Goal: Task Accomplishment & Management: Manage account settings

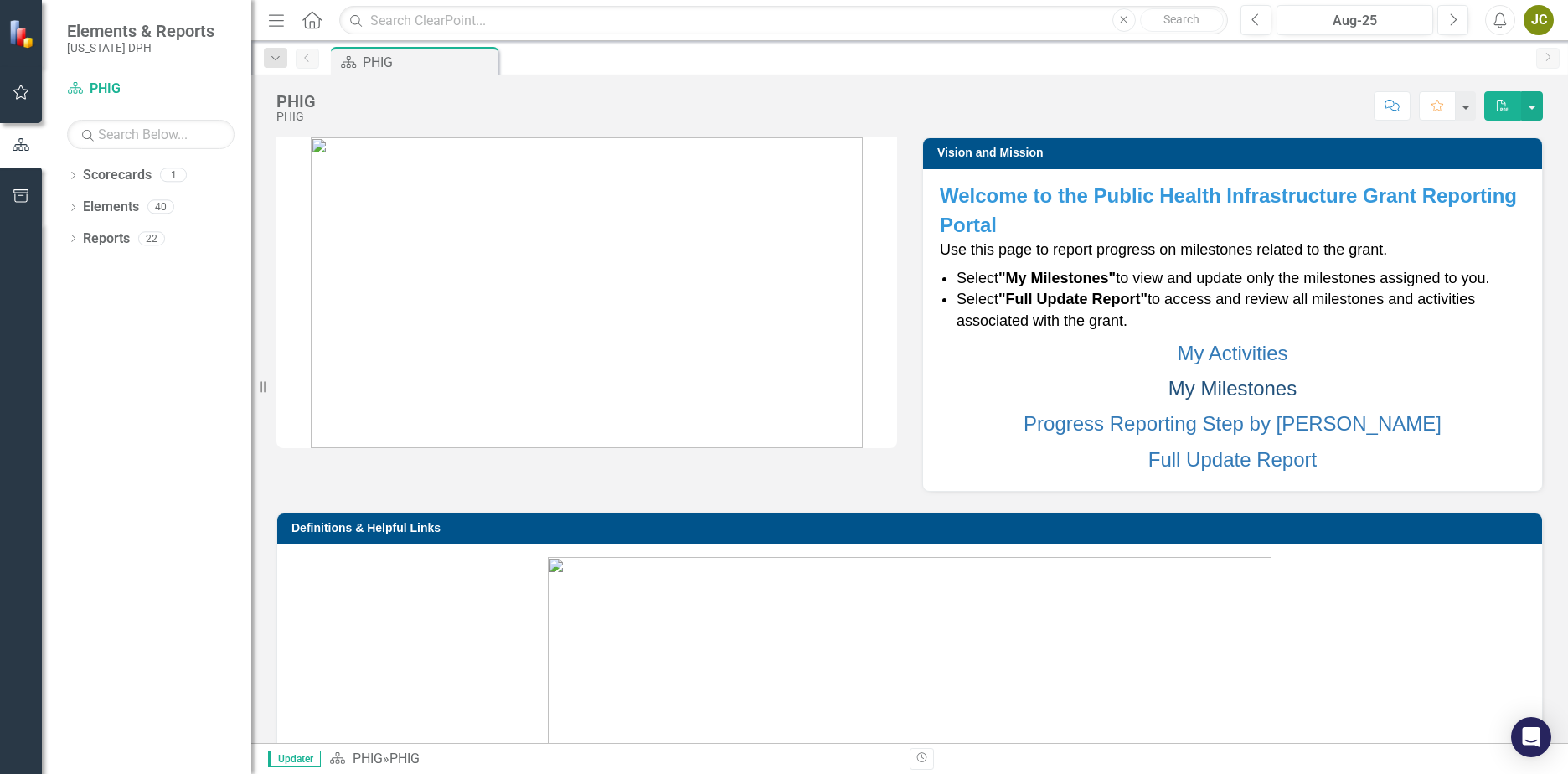
click at [1191, 394] on link "My Milestones" at bounding box center [1232, 388] width 128 height 22
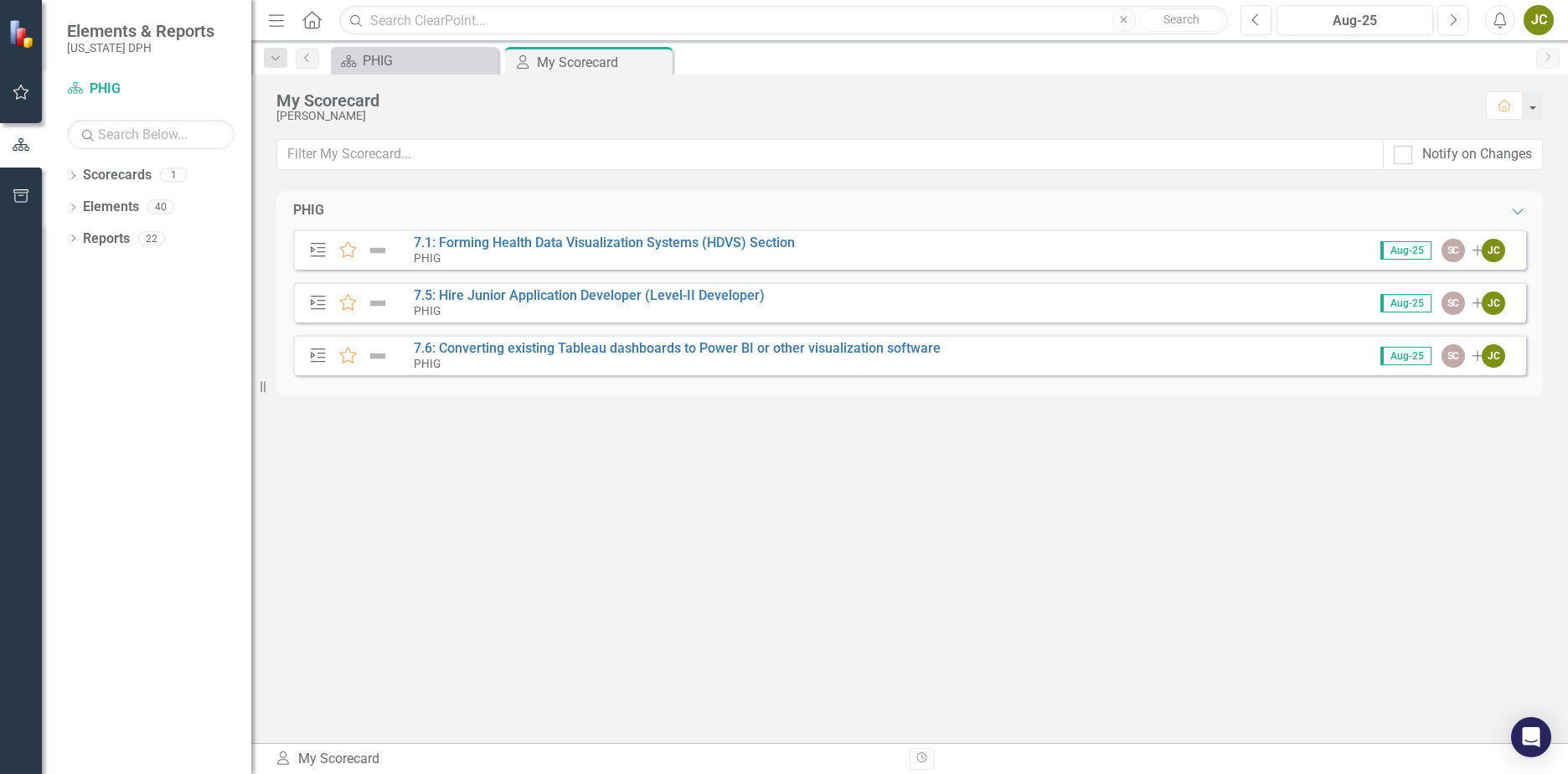
click at [671, 516] on div "PHIG Expanded Action Plan Favorite 7.1: Forming Health Data Visualization Syste…" at bounding box center [910, 466] width 1266 height 552
click at [669, 242] on link "7.1: Forming Health Data Visualization Systems (HDVS) Section" at bounding box center [604, 242] width 381 height 16
click at [1341, 17] on div "Aug-25" at bounding box center [1354, 21] width 145 height 21
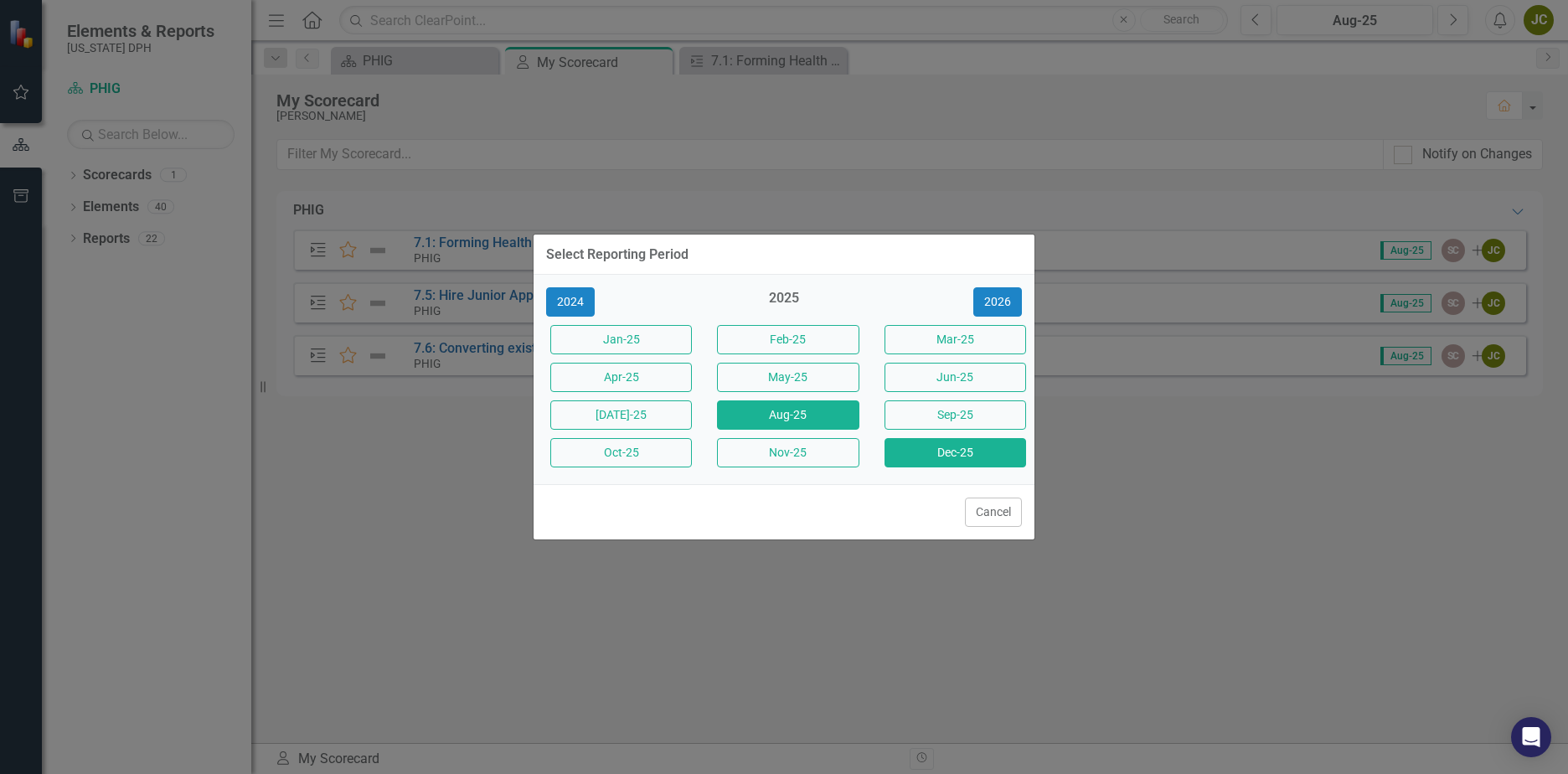
click at [940, 447] on button "Dec-25" at bounding box center [955, 452] width 142 height 29
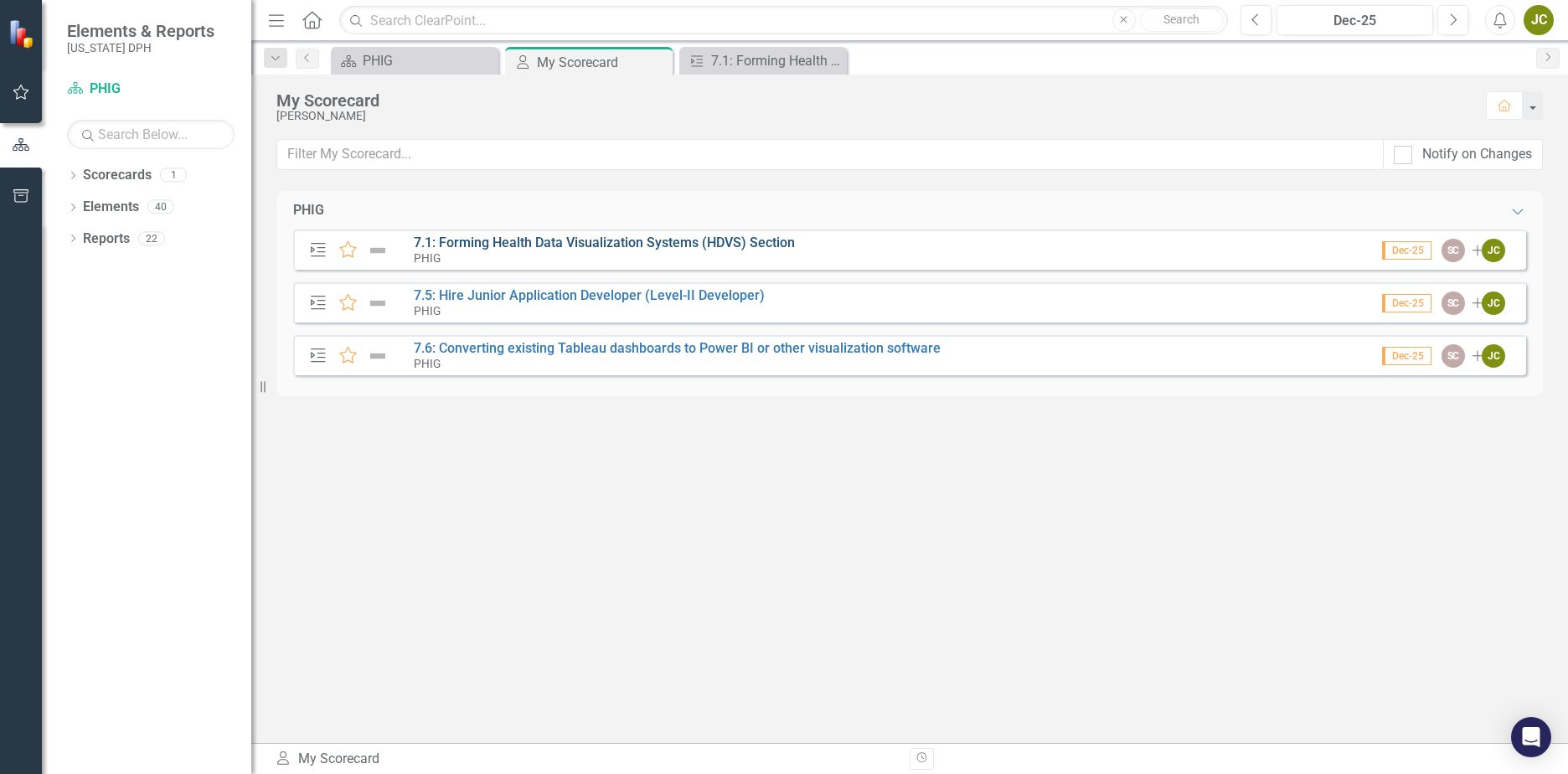
click at [648, 246] on link "7.1: Forming Health Data Visualization Systems (HDVS) Section" at bounding box center [604, 242] width 381 height 16
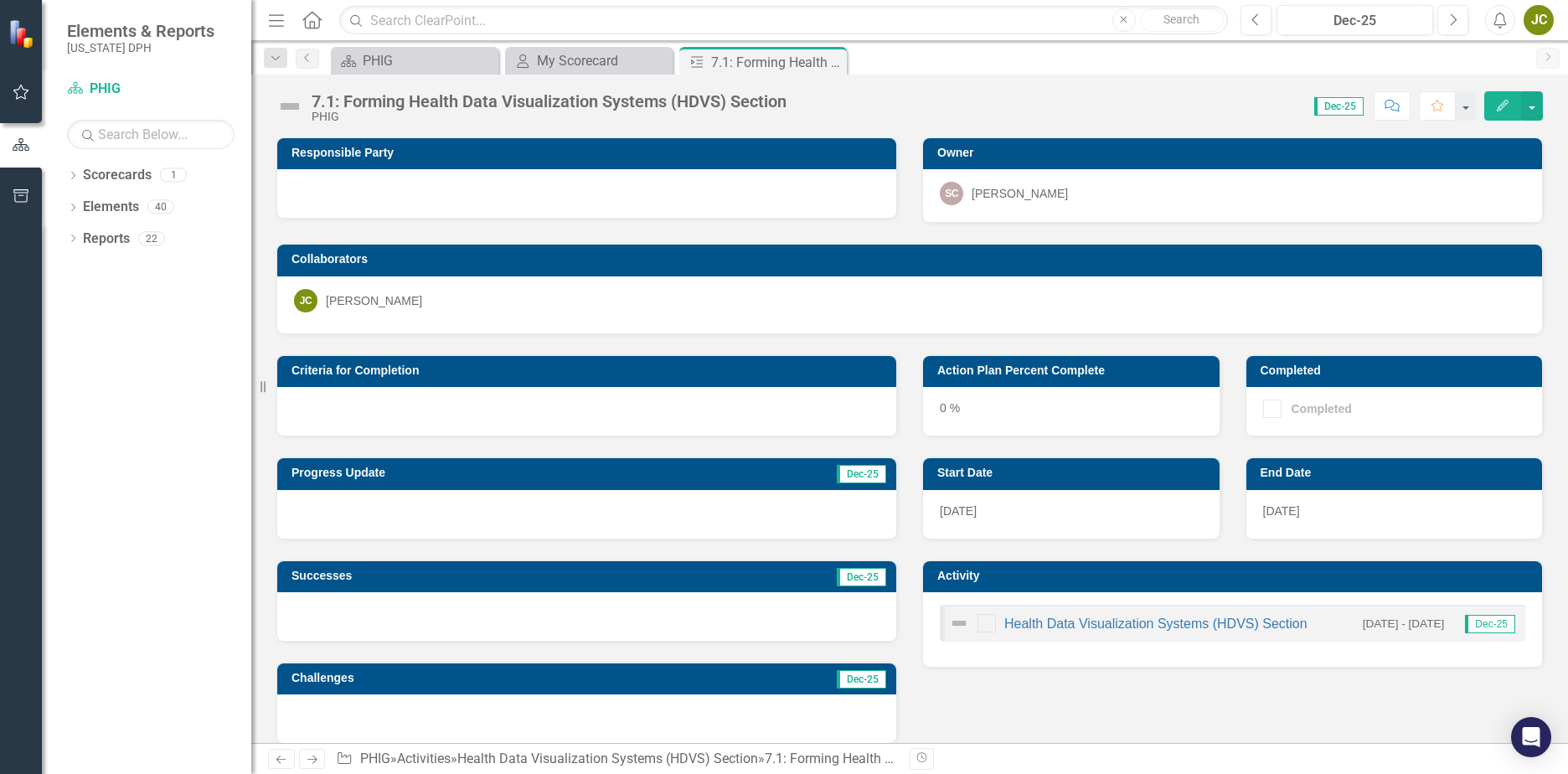
click at [440, 420] on div at bounding box center [586, 411] width 619 height 49
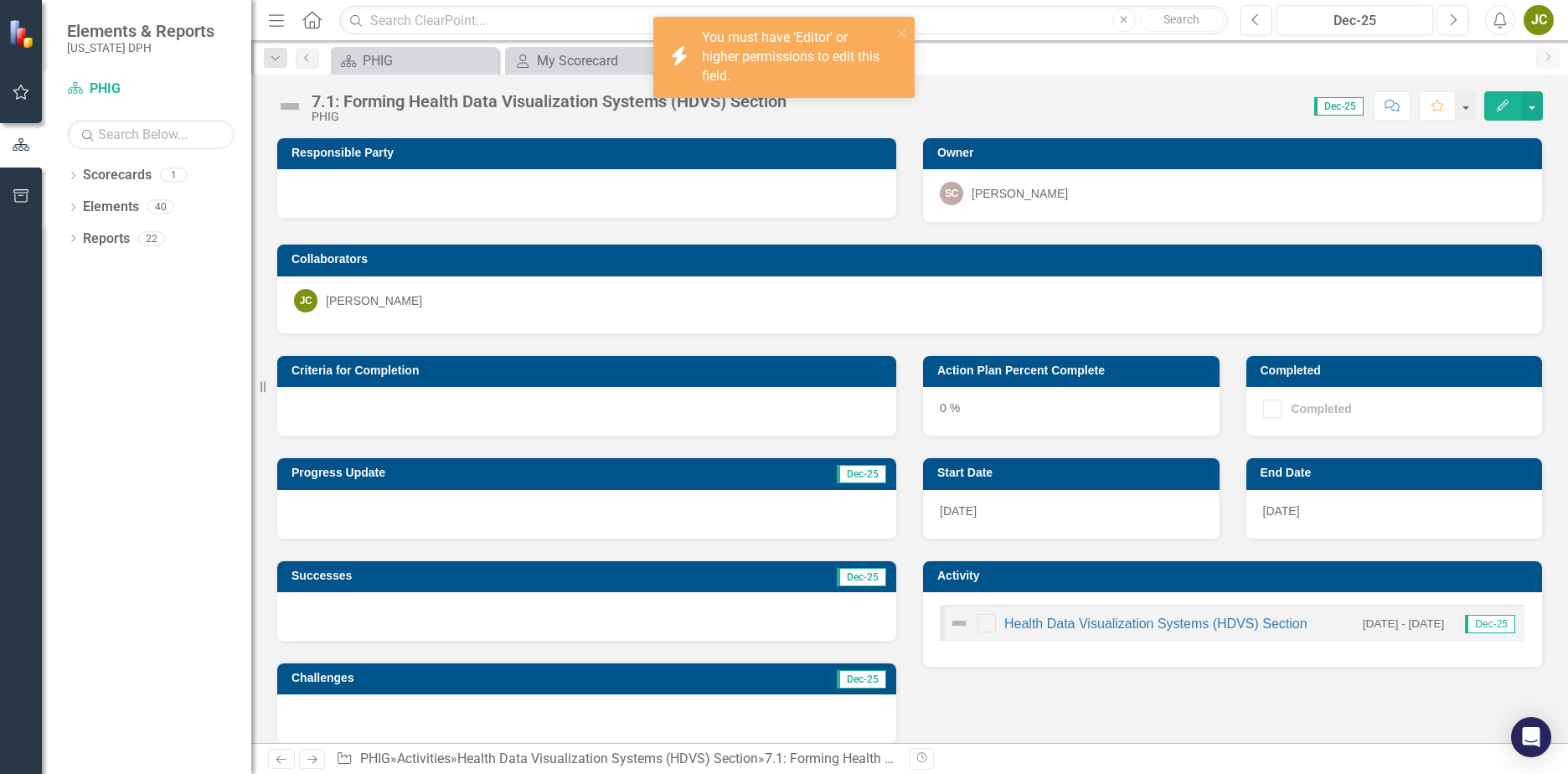
click at [1509, 101] on icon "Edit" at bounding box center [1503, 106] width 15 height 12
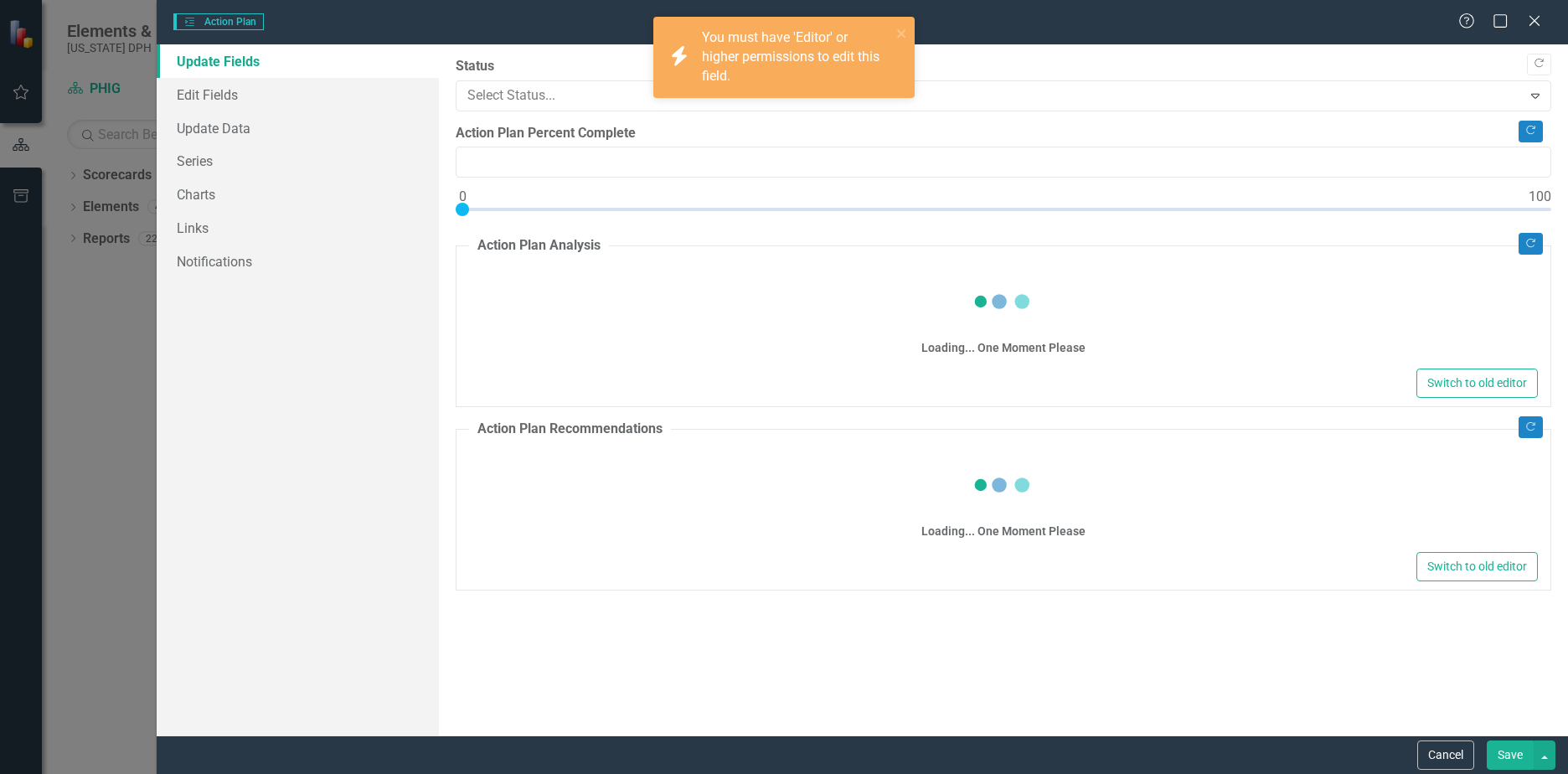
type input "0"
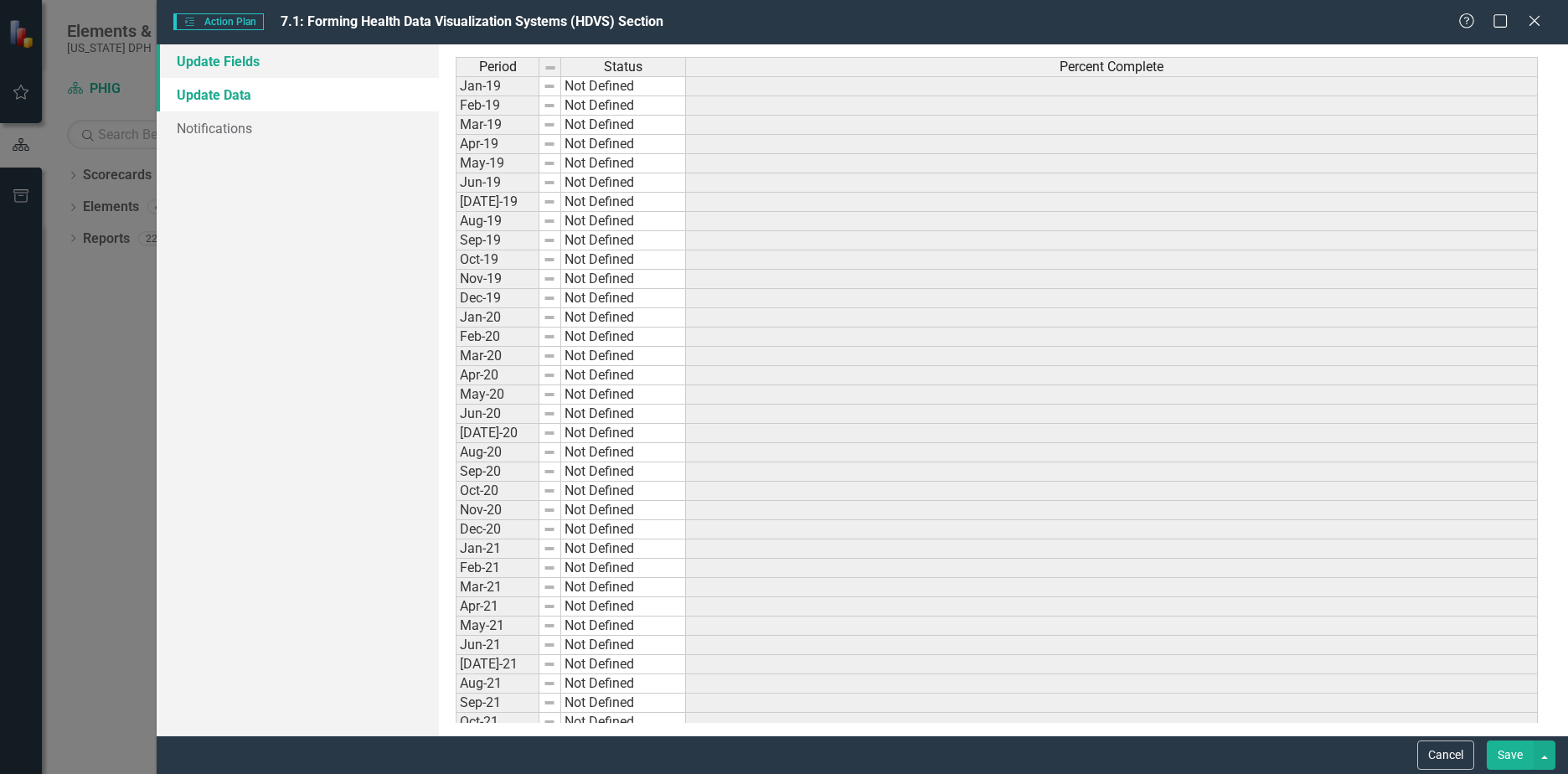
click at [241, 60] on link "Update Fields" at bounding box center [298, 62] width 282 height 34
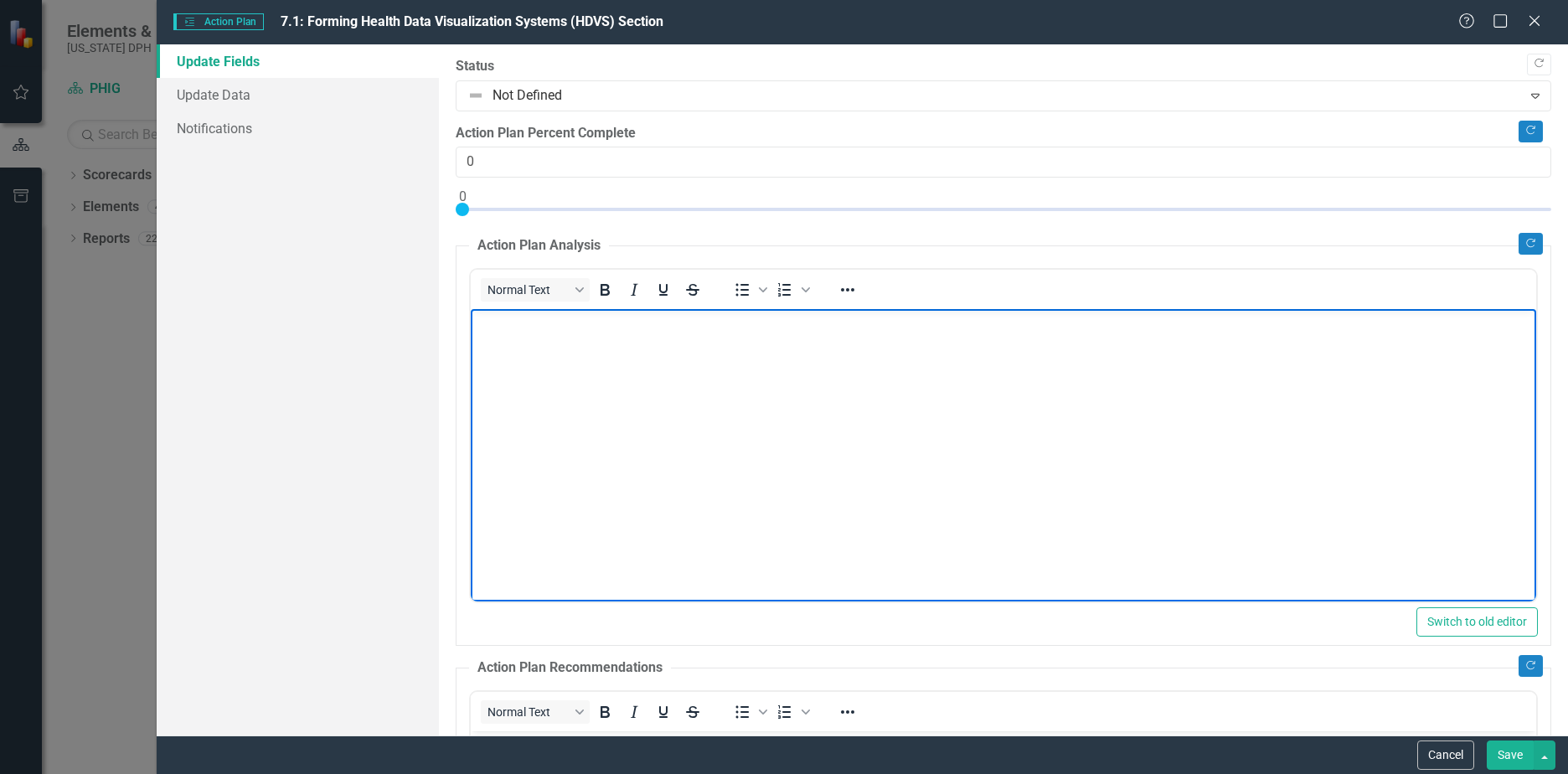
click at [546, 348] on body "Rich Text Area. Press ALT-0 for help." at bounding box center [1003, 434] width 1066 height 251
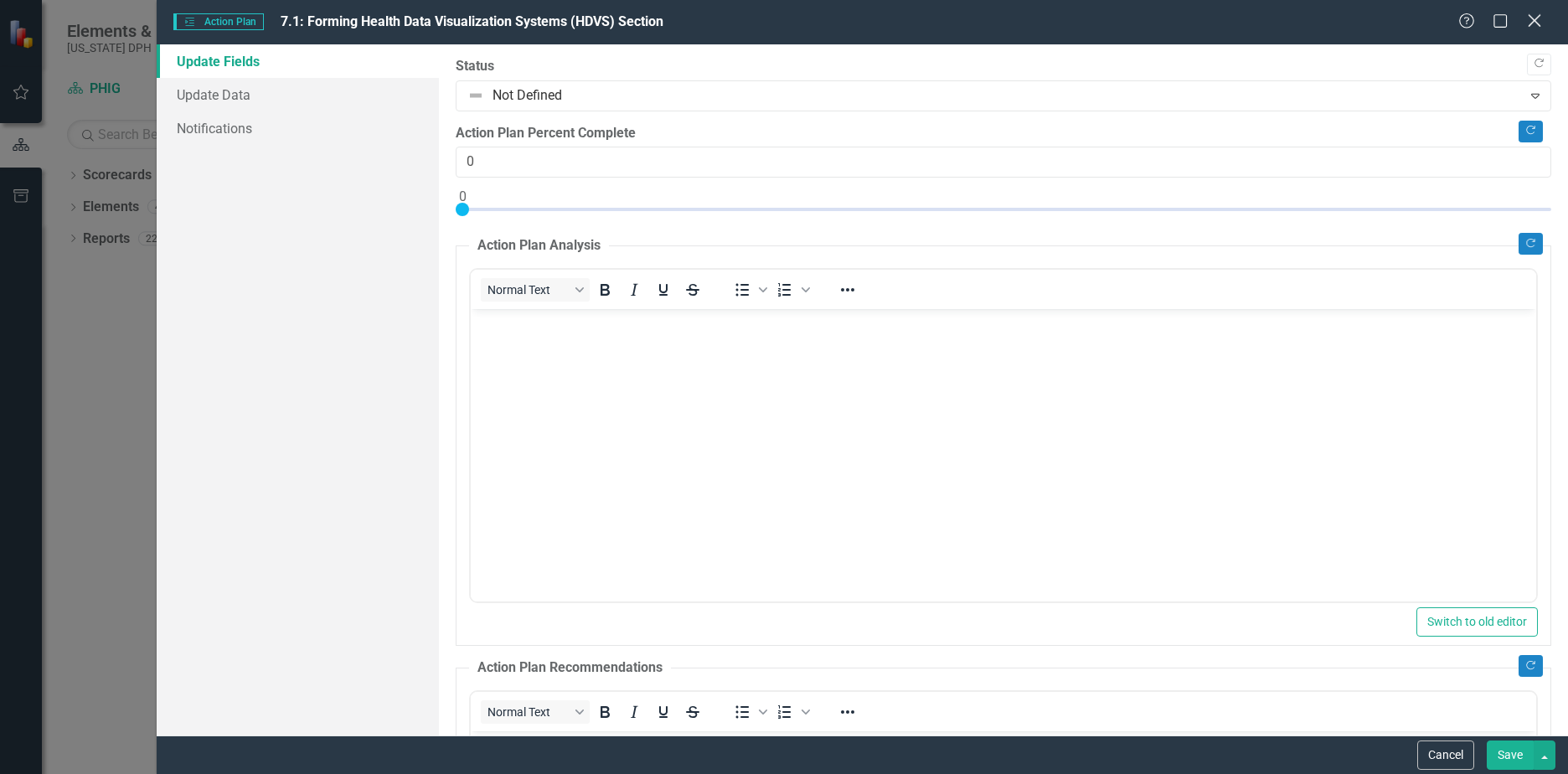
click at [1536, 13] on icon "Close" at bounding box center [1533, 20] width 21 height 16
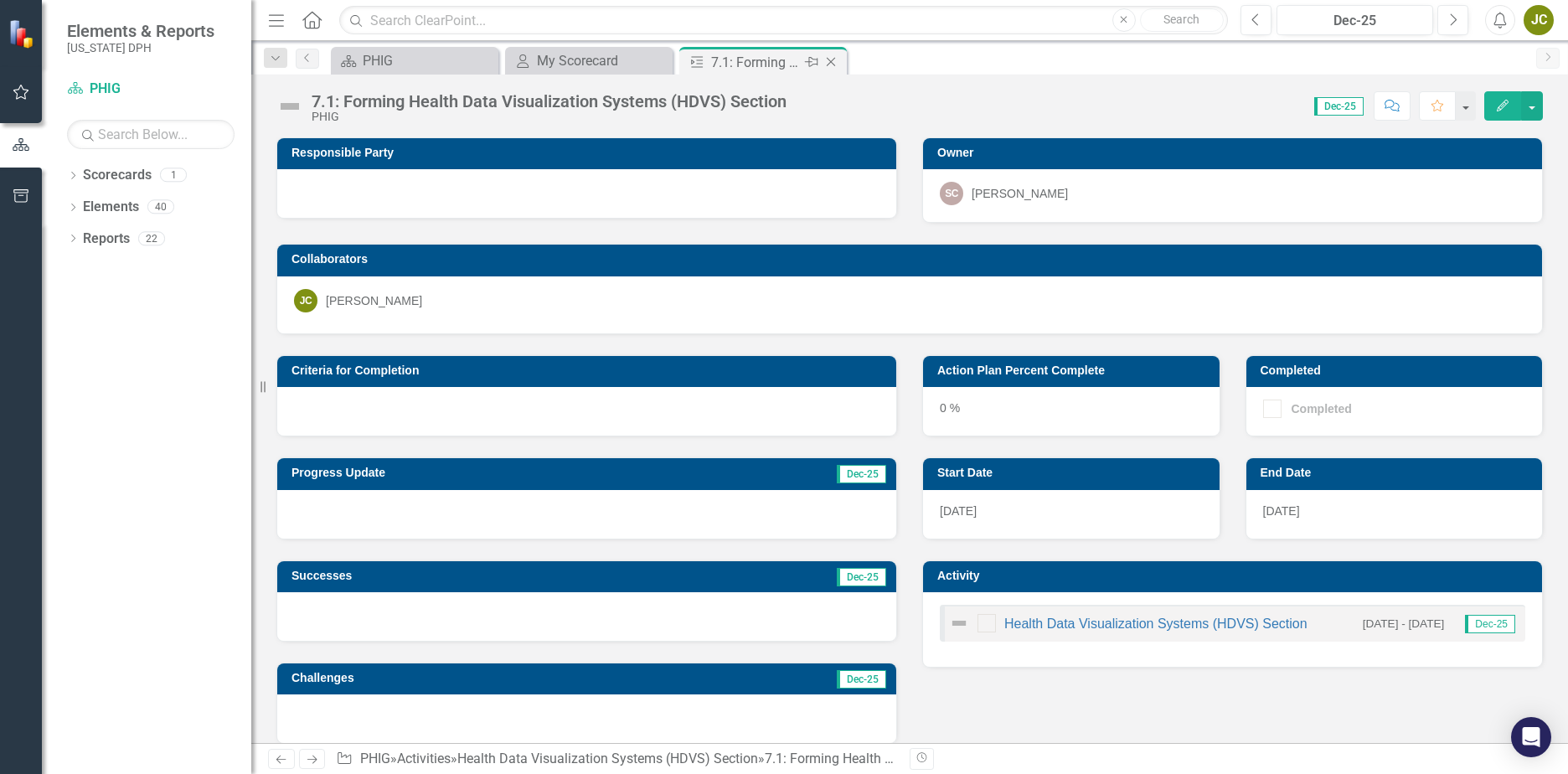
click at [828, 63] on icon "Close" at bounding box center [831, 62] width 17 height 13
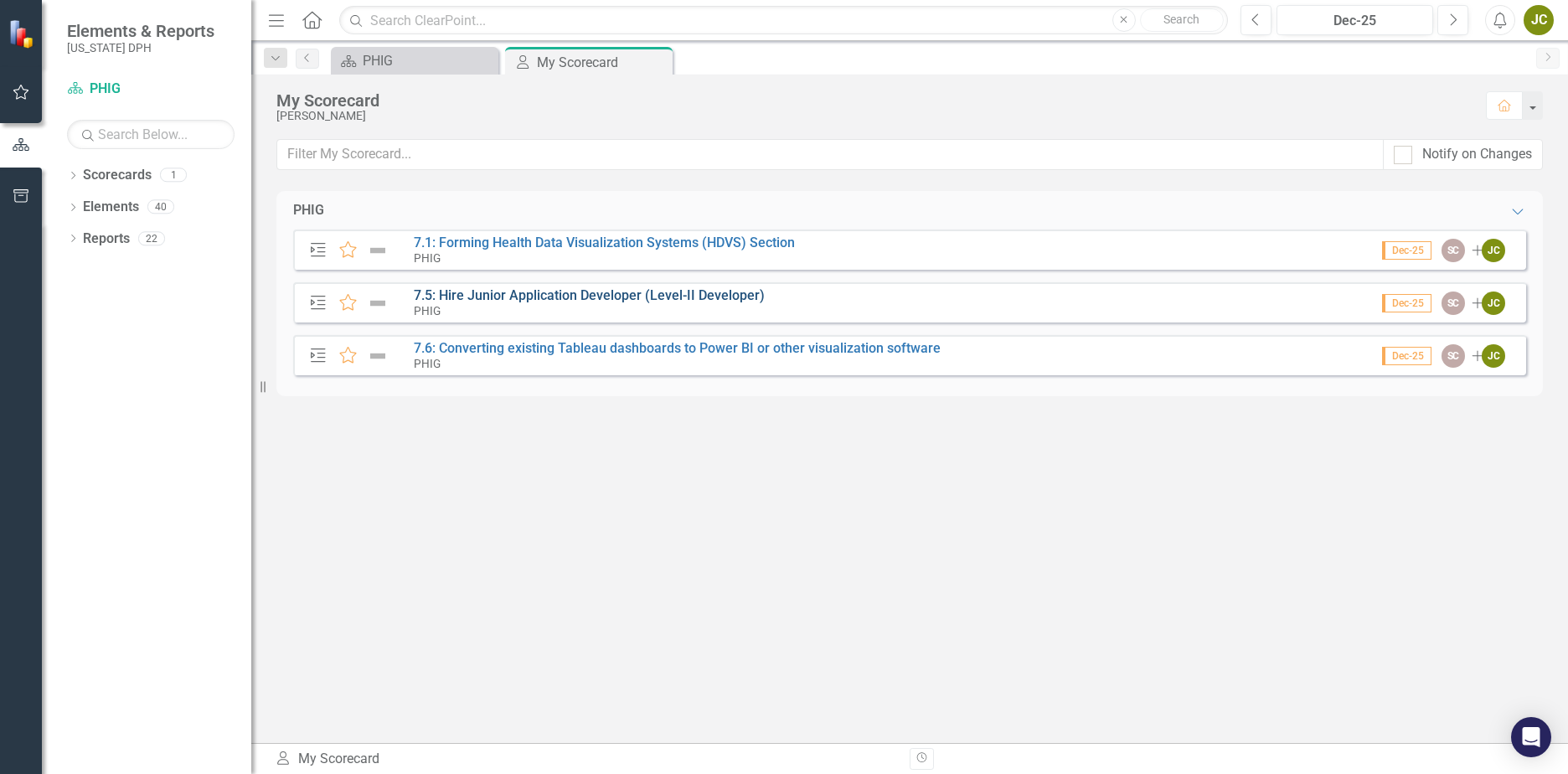
click at [533, 296] on link "7.5: Hire Junior Application Developer (Level-II Developer)" at bounding box center [589, 295] width 351 height 16
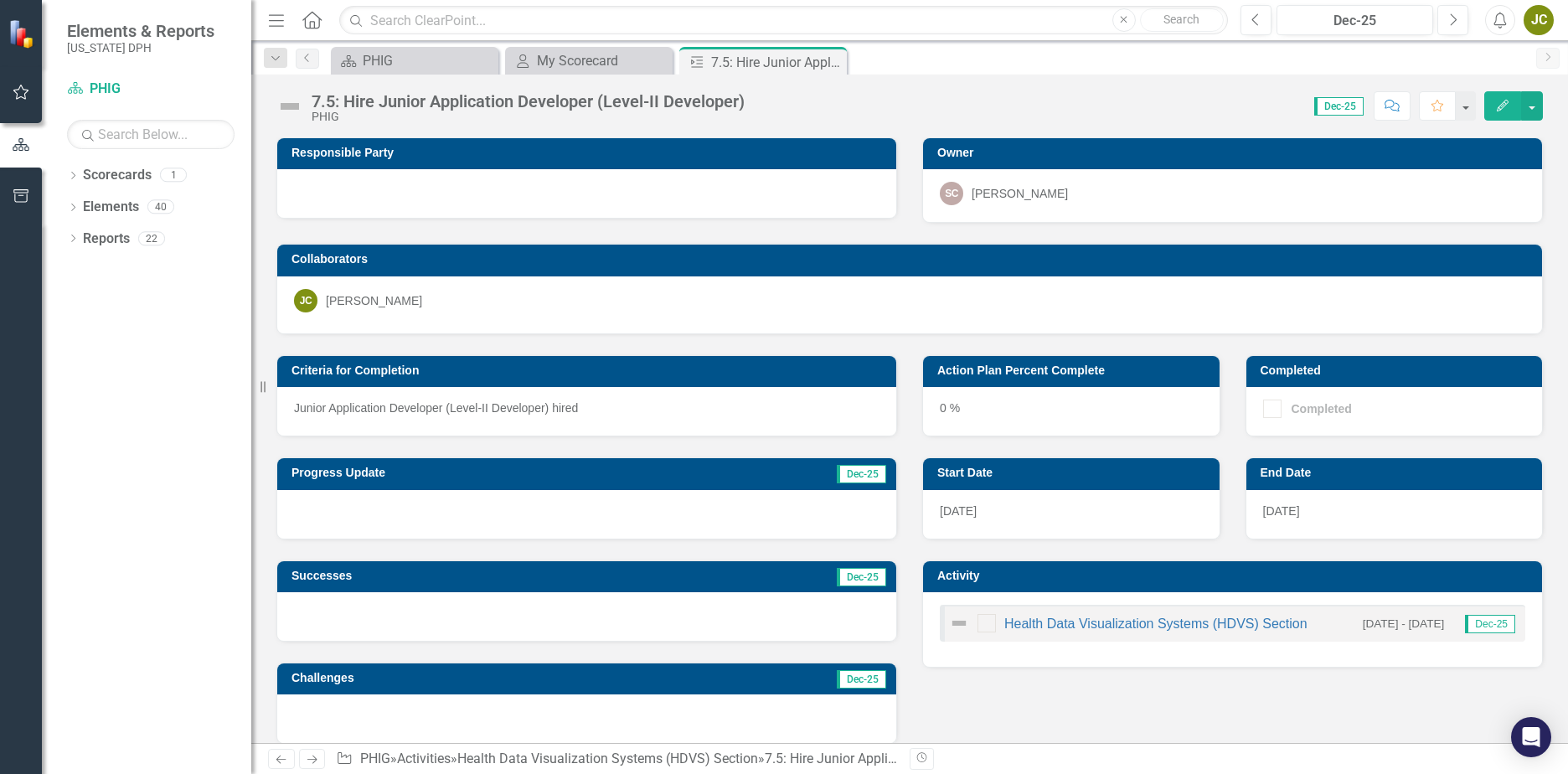
click at [530, 409] on p "Junior Application Developer (Level-II Developer) hired" at bounding box center [586, 408] width 586 height 17
click at [831, 63] on icon "Close" at bounding box center [831, 62] width 17 height 13
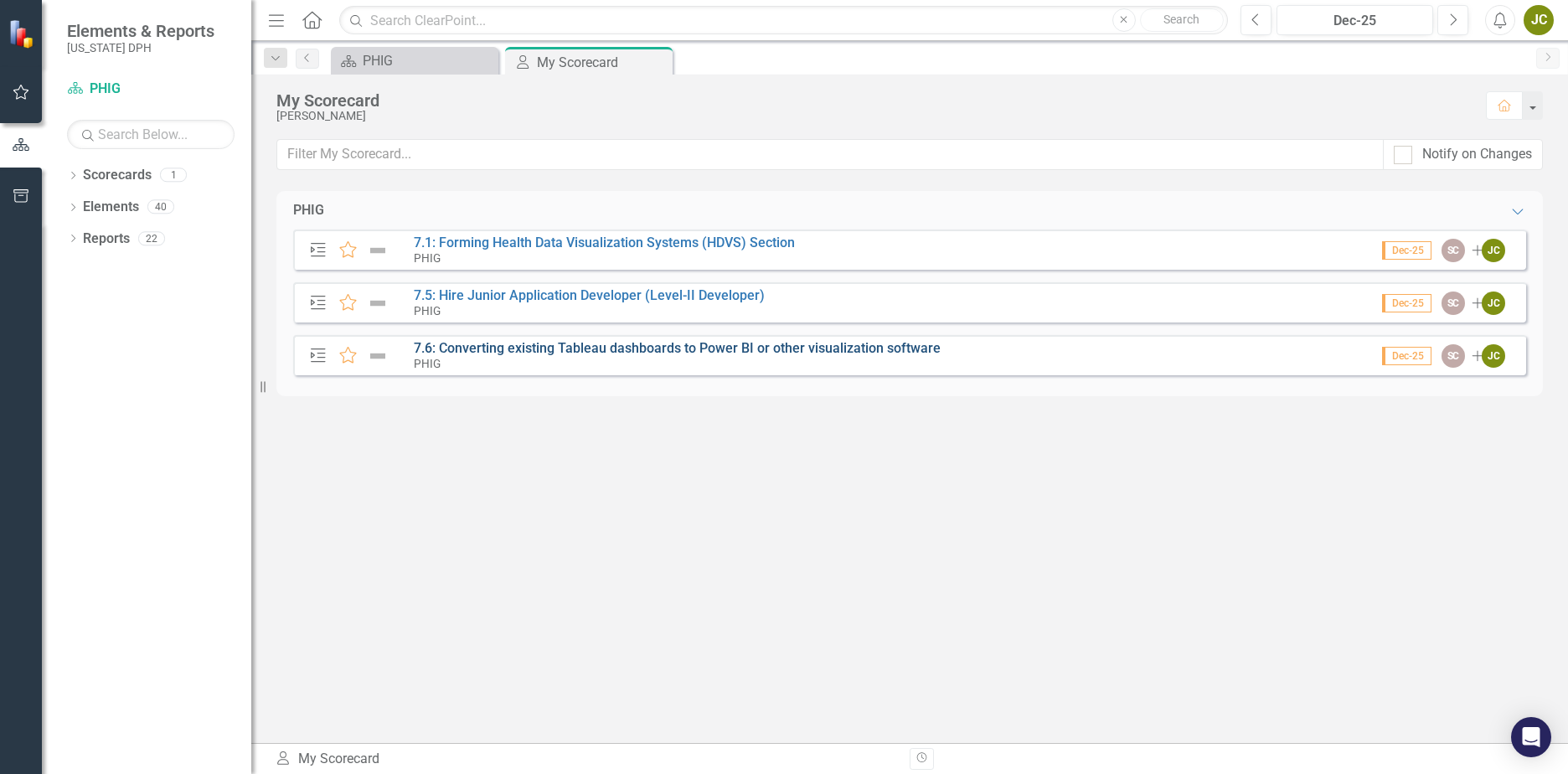
click at [540, 354] on link "7.6: Converting existing Tableau dashboards to Power BI or other visualization …" at bounding box center [677, 347] width 527 height 16
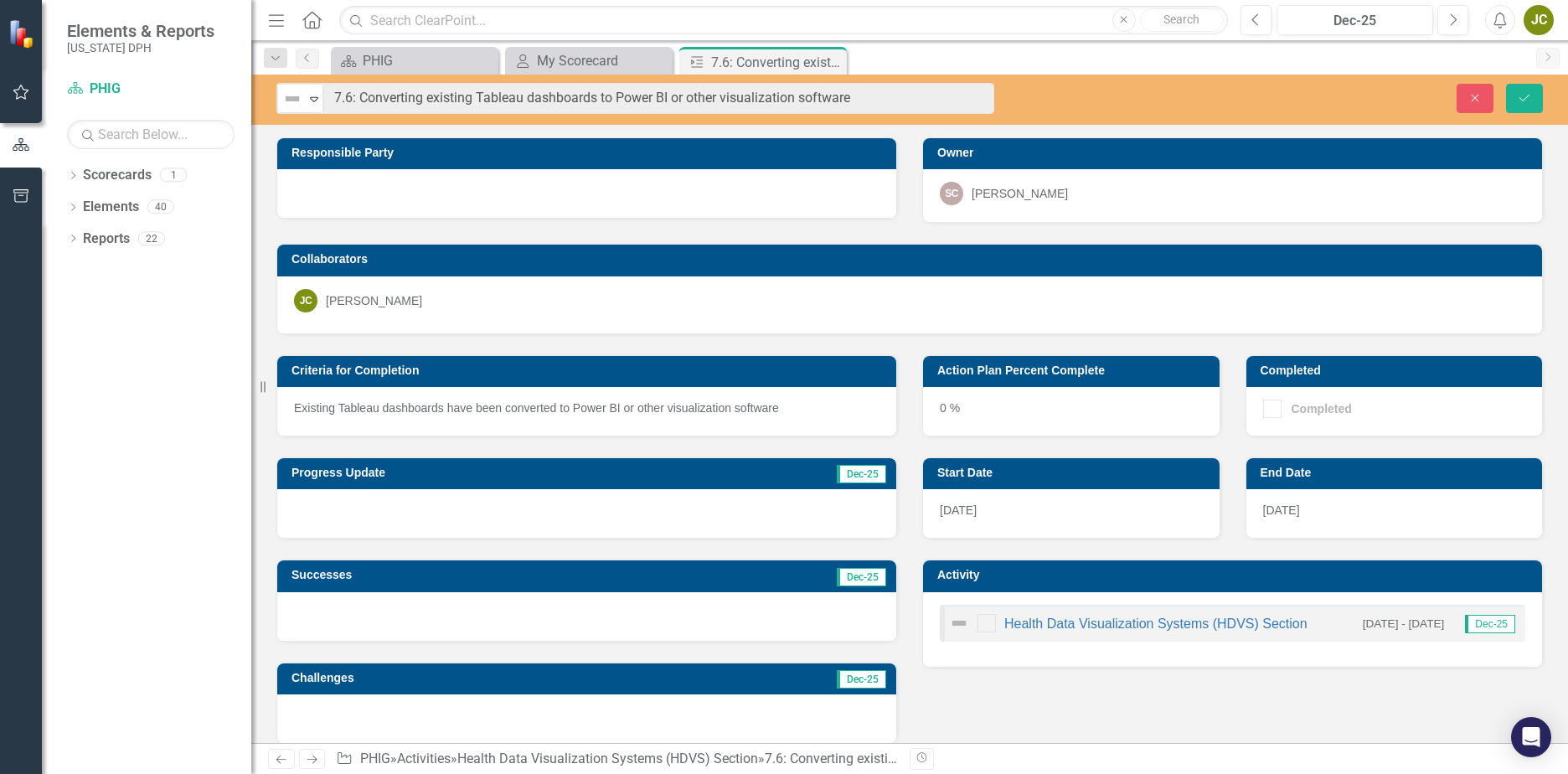
click at [1076, 54] on div "Scorecard PHIG Close My Scorecard My Scorecard Close Action Plan 7.6: Convertin…" at bounding box center [927, 60] width 1200 height 27
click at [1525, 93] on icon "Save" at bounding box center [1524, 98] width 15 height 12
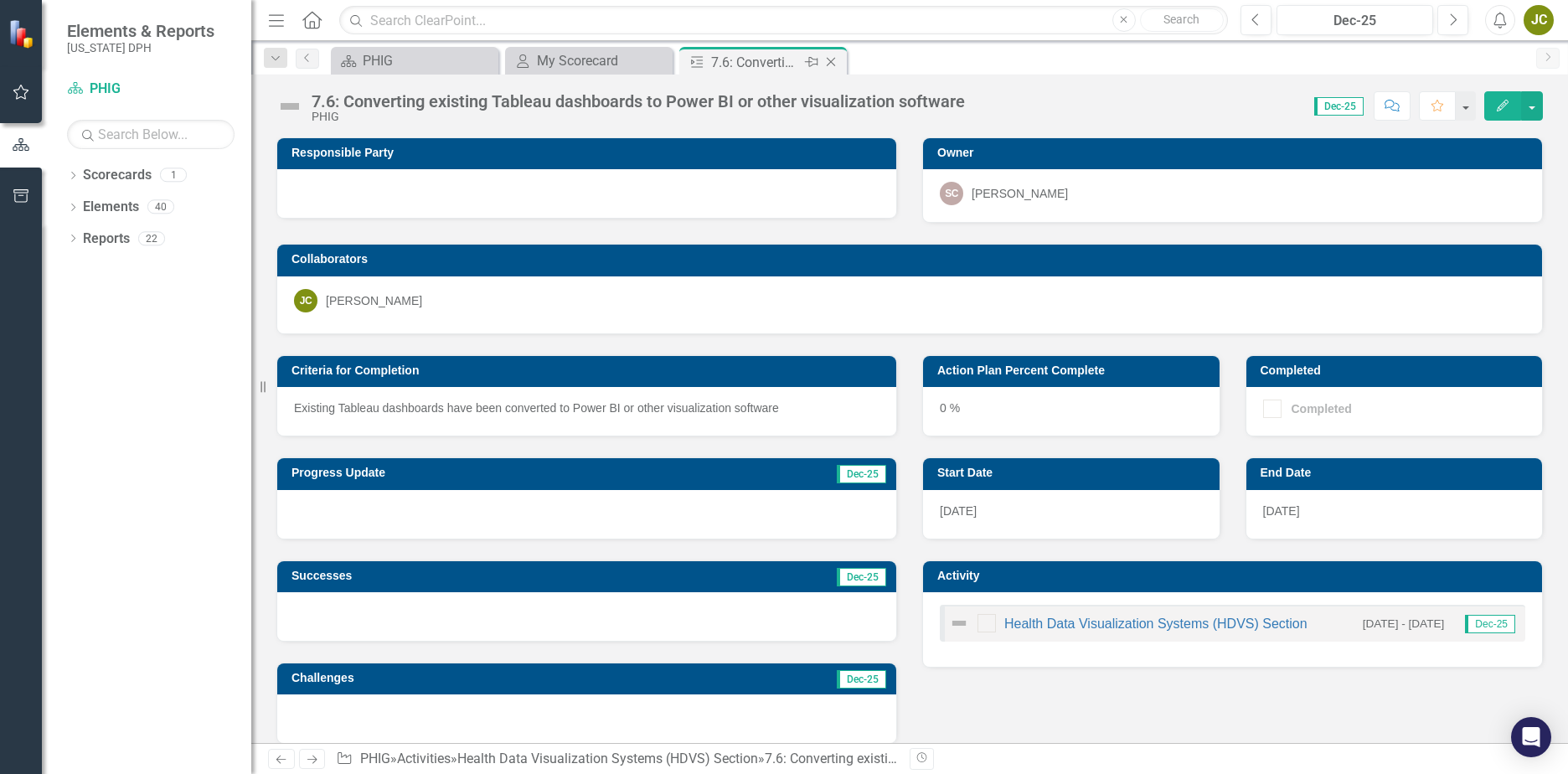
click at [827, 58] on icon "Close" at bounding box center [831, 62] width 17 height 13
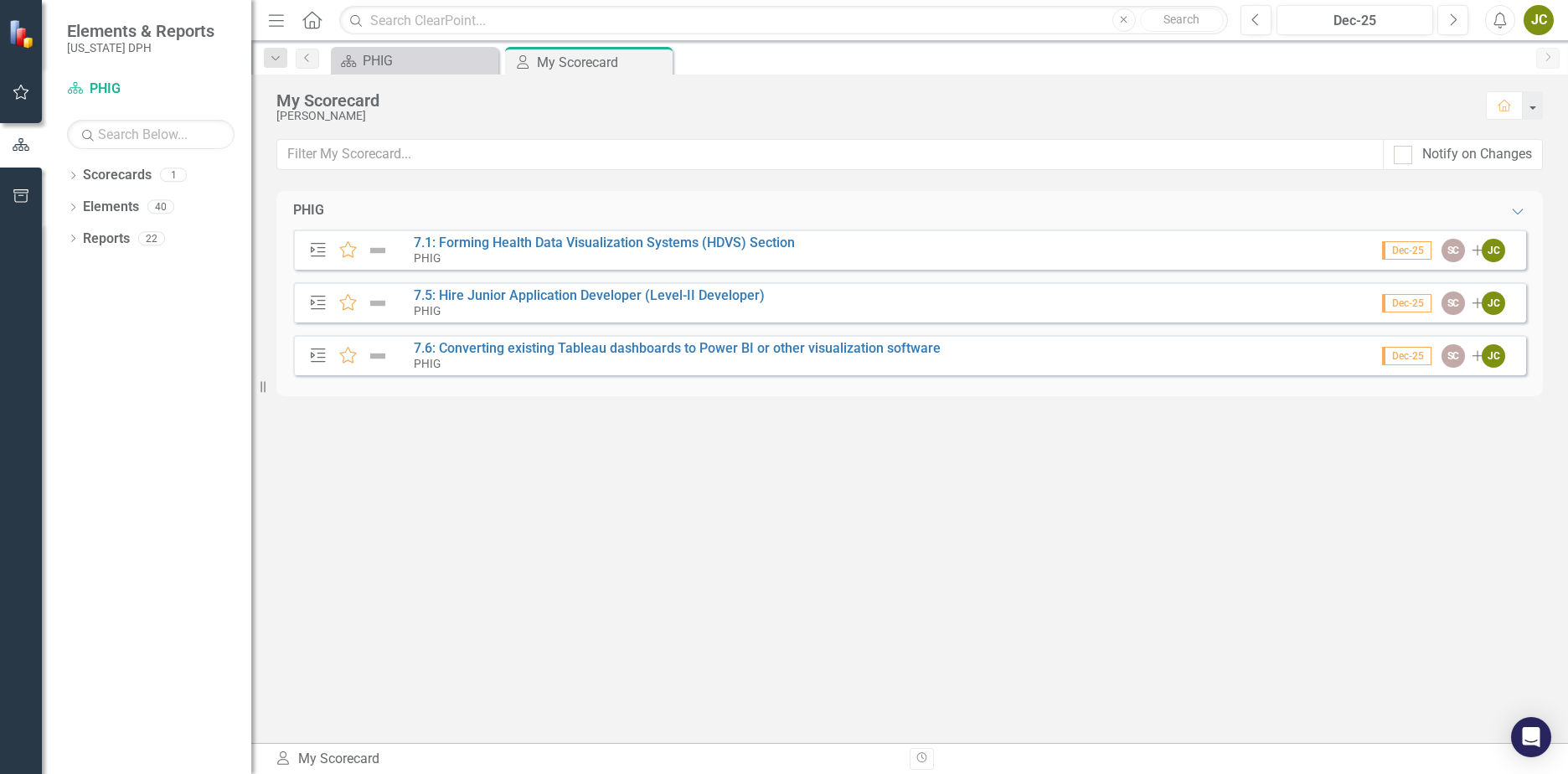
click at [0, 0] on icon "Close" at bounding box center [0, 0] width 0 height 0
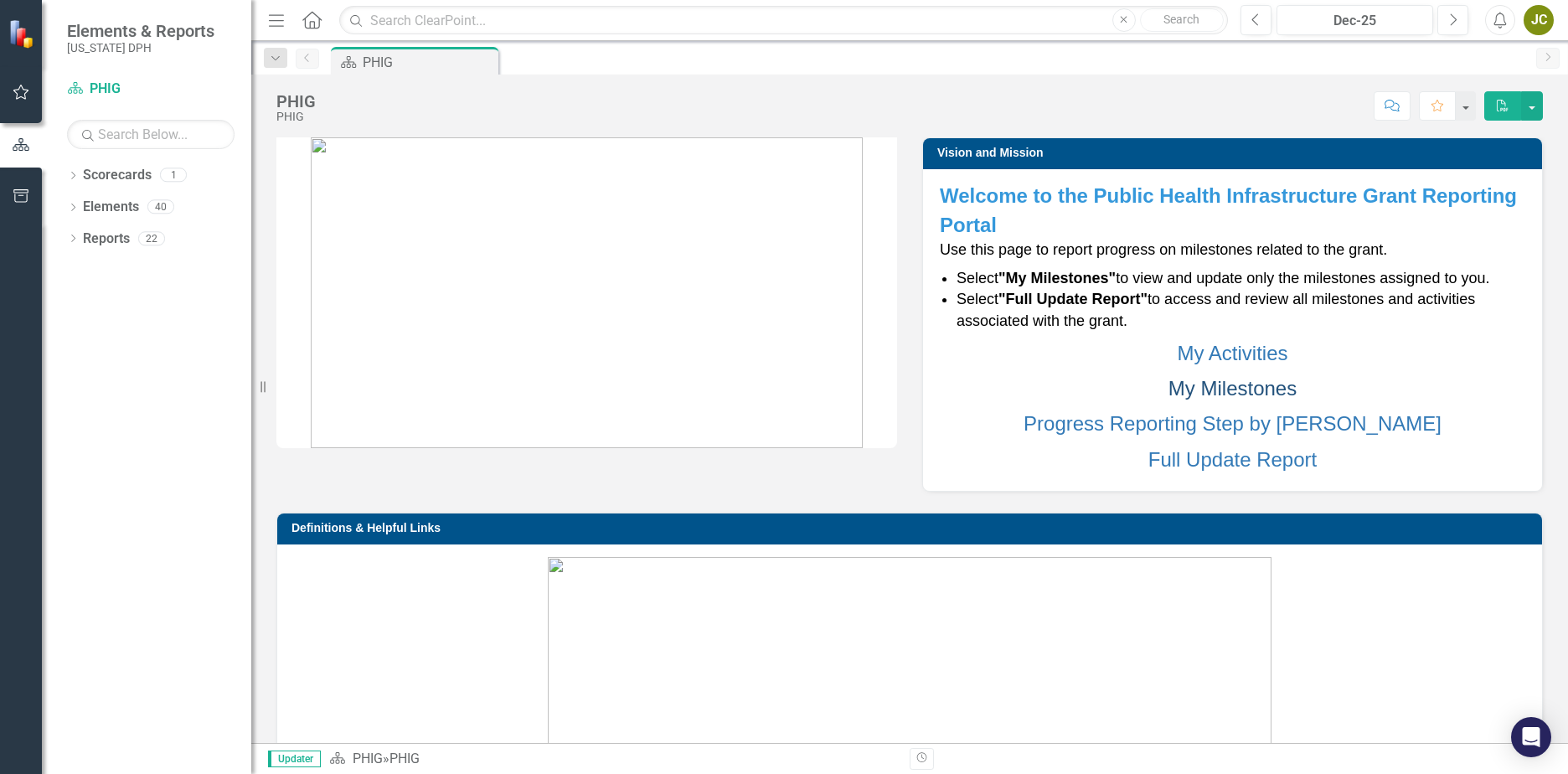
click at [1188, 394] on link "My Milestones" at bounding box center [1232, 388] width 128 height 22
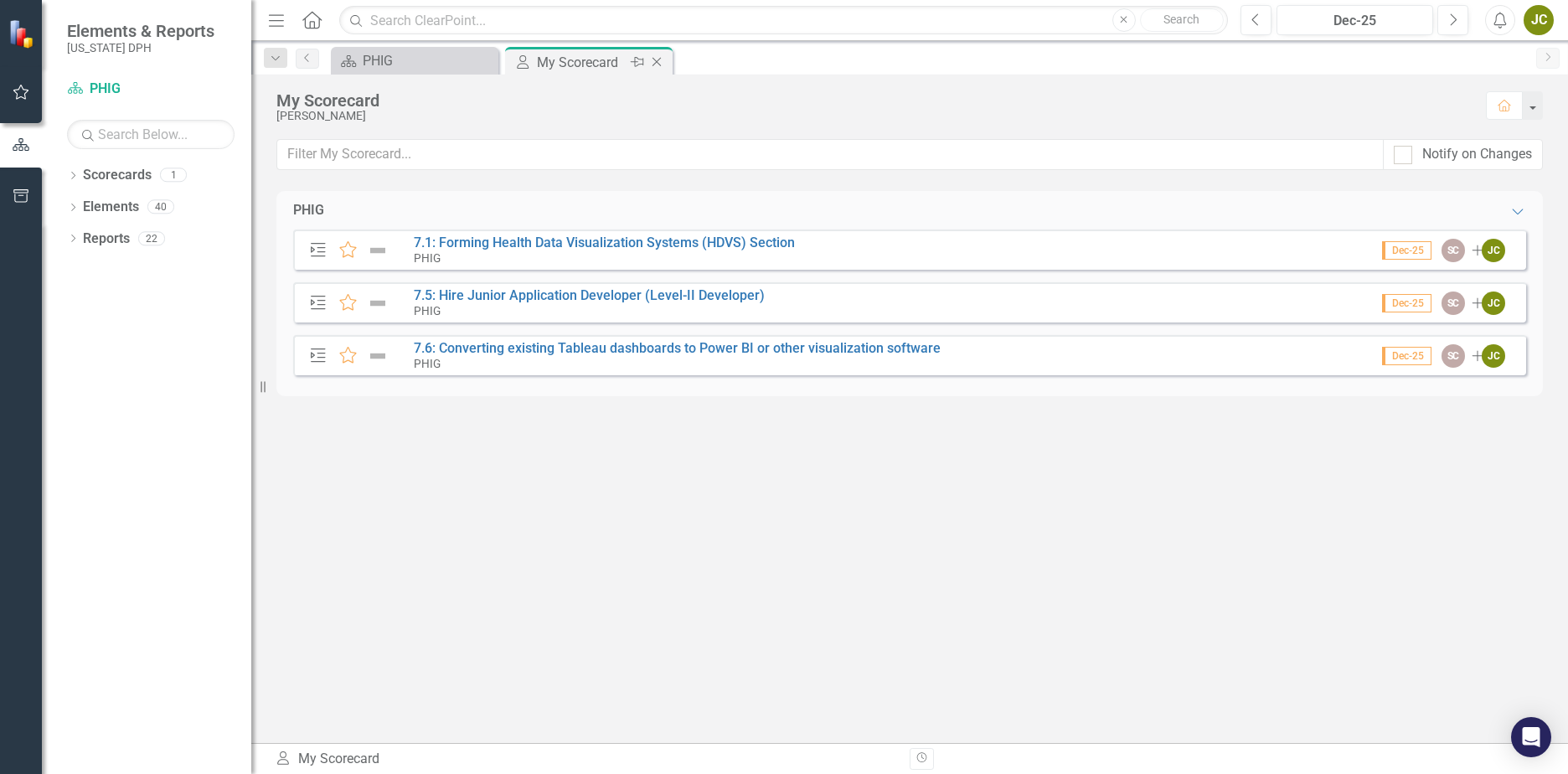
click at [657, 61] on icon at bounding box center [657, 63] width 9 height 9
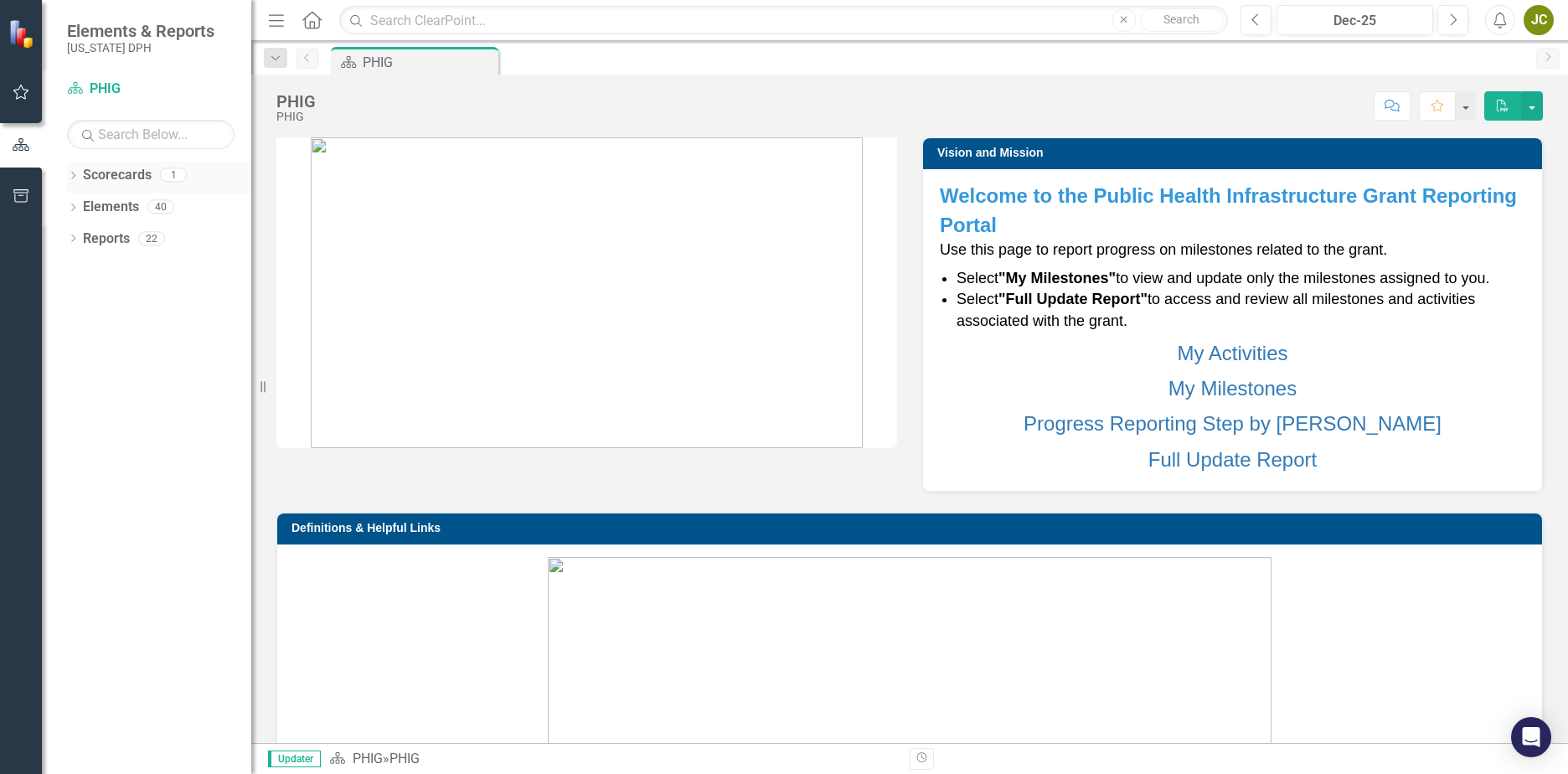
click at [118, 183] on link "Scorecards" at bounding box center [118, 176] width 69 height 20
click at [113, 176] on link "Scorecards" at bounding box center [118, 176] width 69 height 20
click at [108, 93] on link "Scorecard PHIG" at bounding box center [150, 89] width 167 height 20
click at [1233, 389] on link "My Milestones" at bounding box center [1232, 388] width 128 height 22
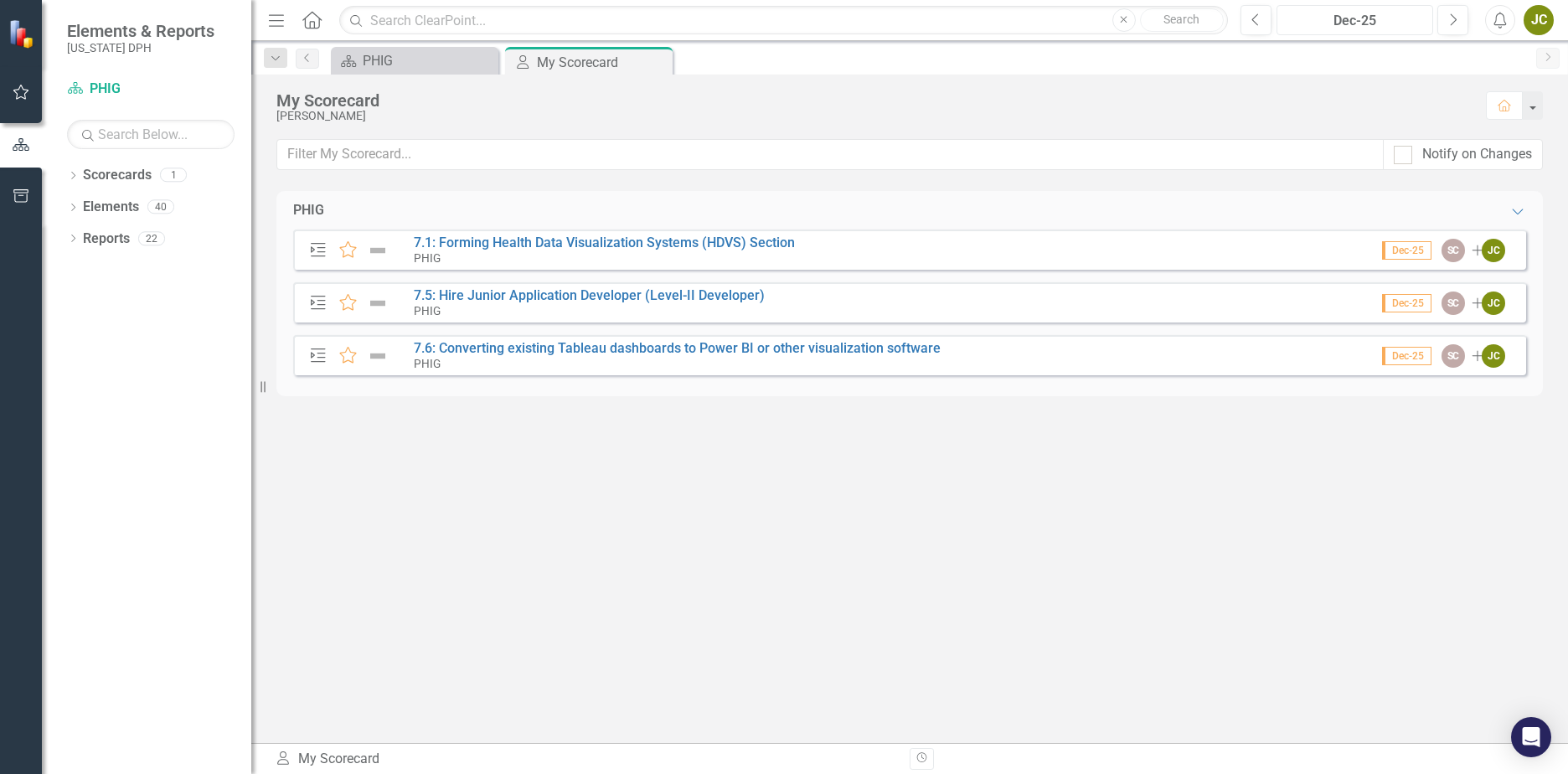
click at [1361, 24] on div "Dec-25" at bounding box center [1354, 21] width 145 height 21
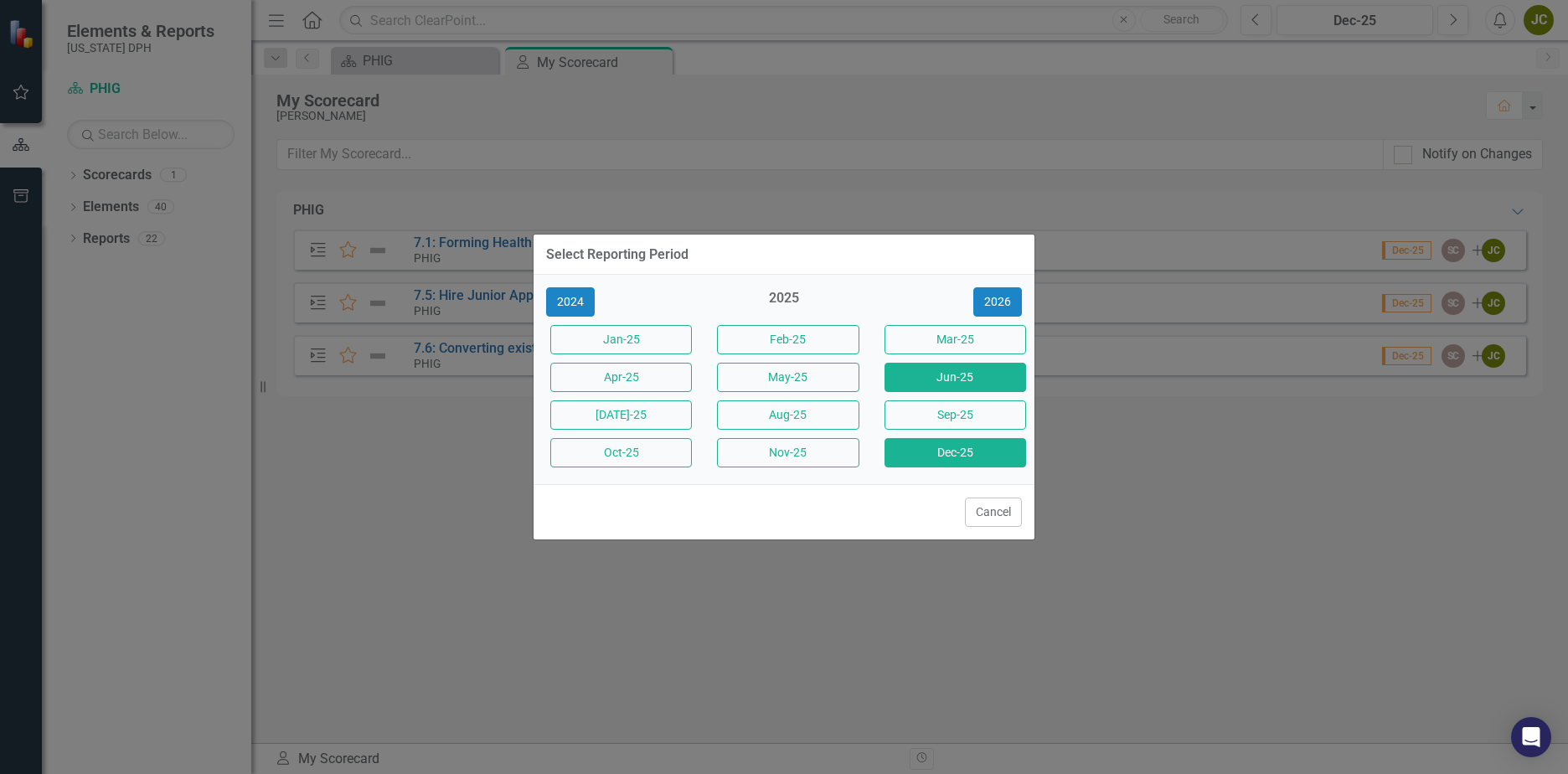
click at [987, 377] on button "Jun-25" at bounding box center [955, 376] width 142 height 29
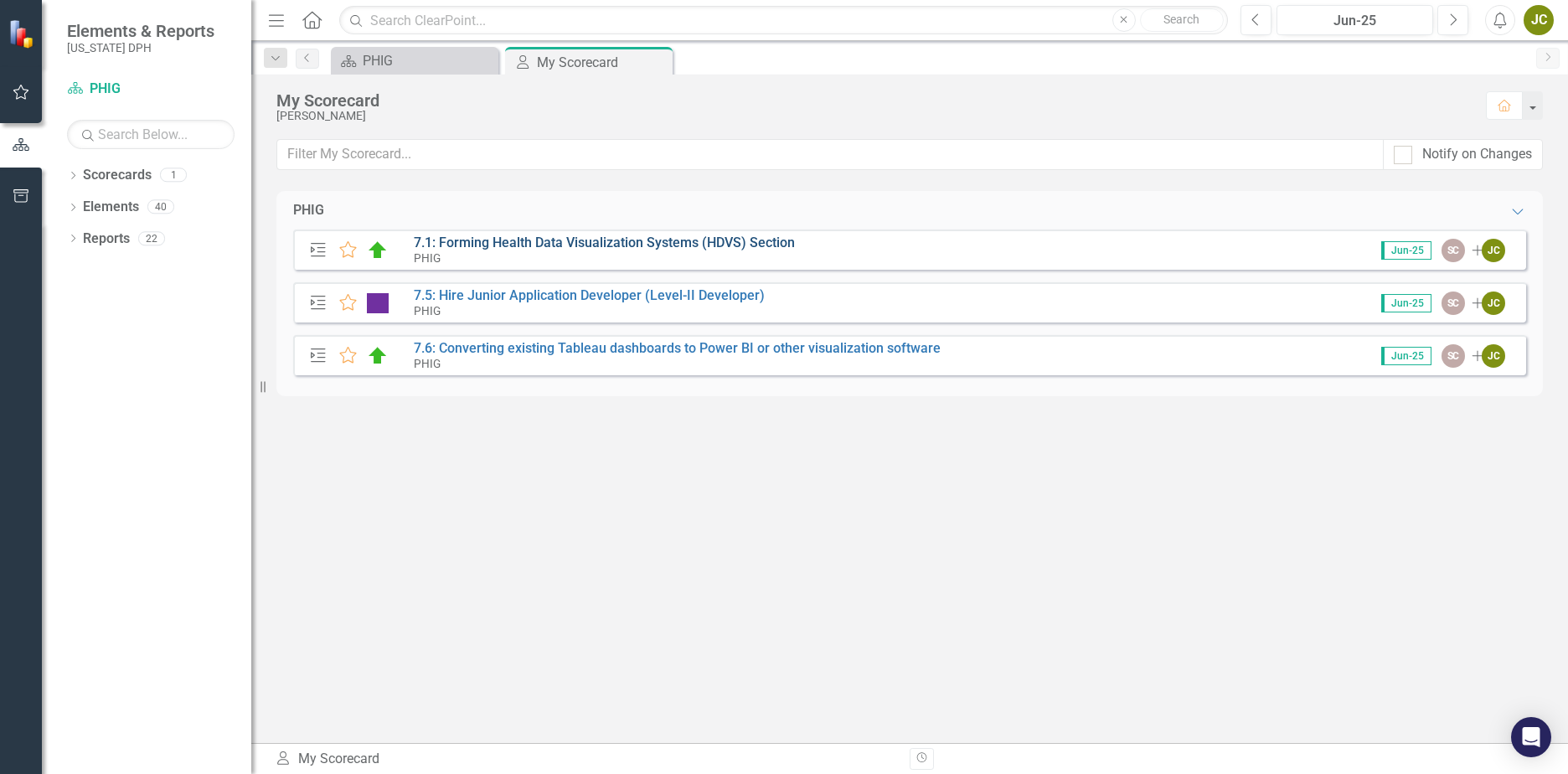
click at [593, 243] on link "7.1: Forming Health Data Visualization Systems (HDVS) Section" at bounding box center [604, 242] width 381 height 16
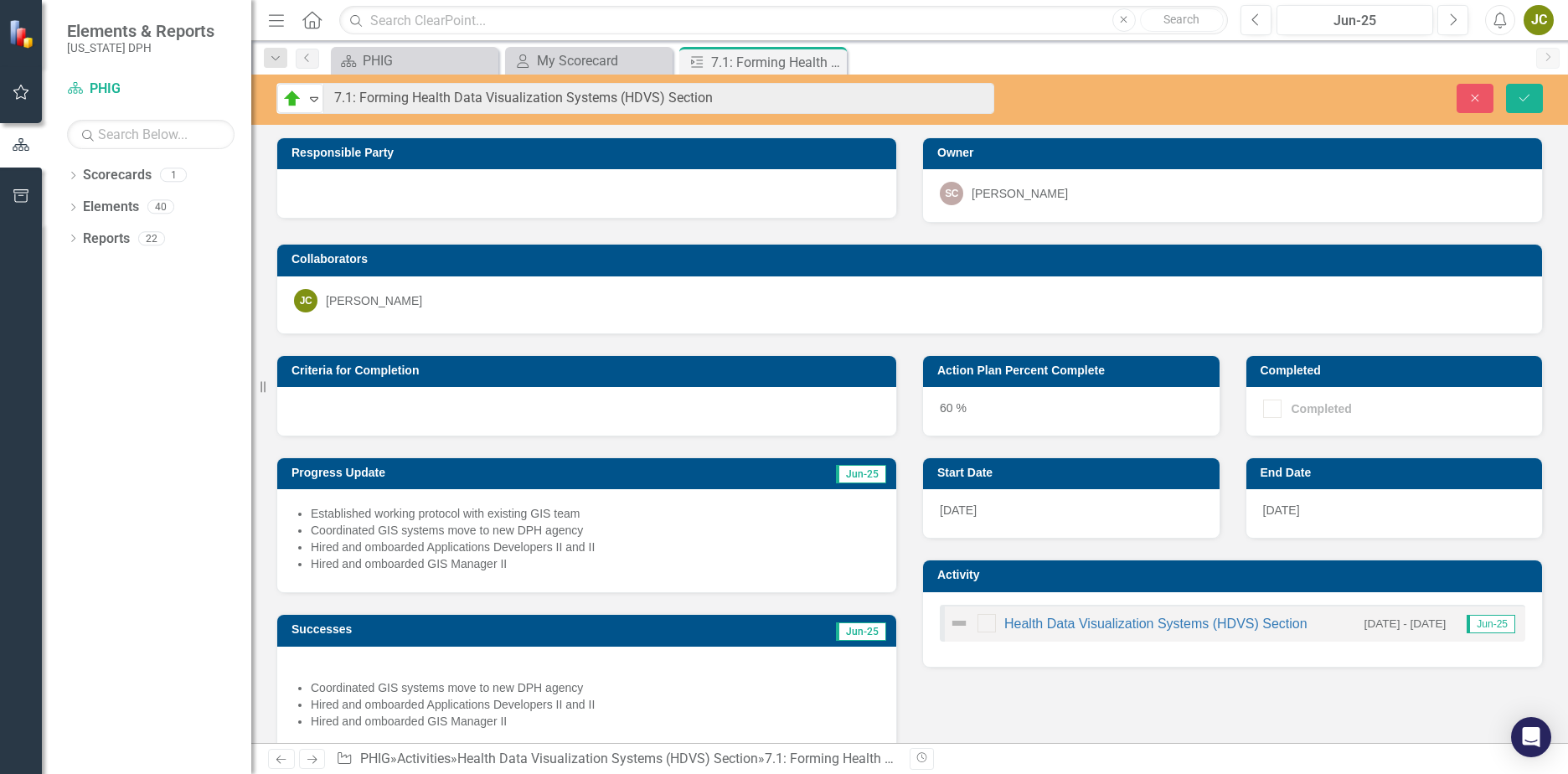
click at [1211, 72] on div "Scorecard PHIG Close My Scorecard My Scorecard Close Action Plan 7.1: Forming H…" at bounding box center [927, 60] width 1200 height 27
click at [643, 195] on div at bounding box center [586, 193] width 619 height 49
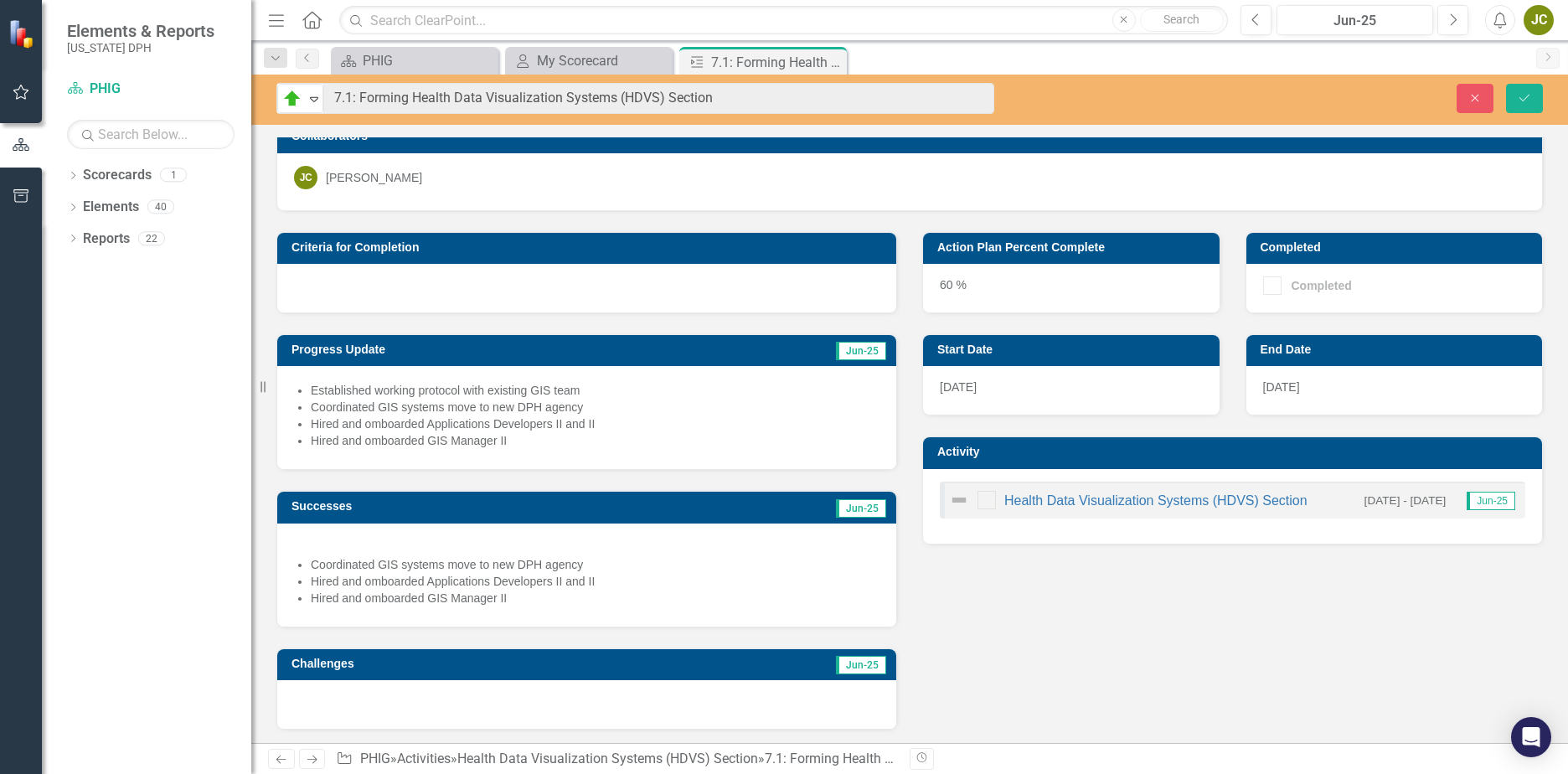
scroll to position [126, 0]
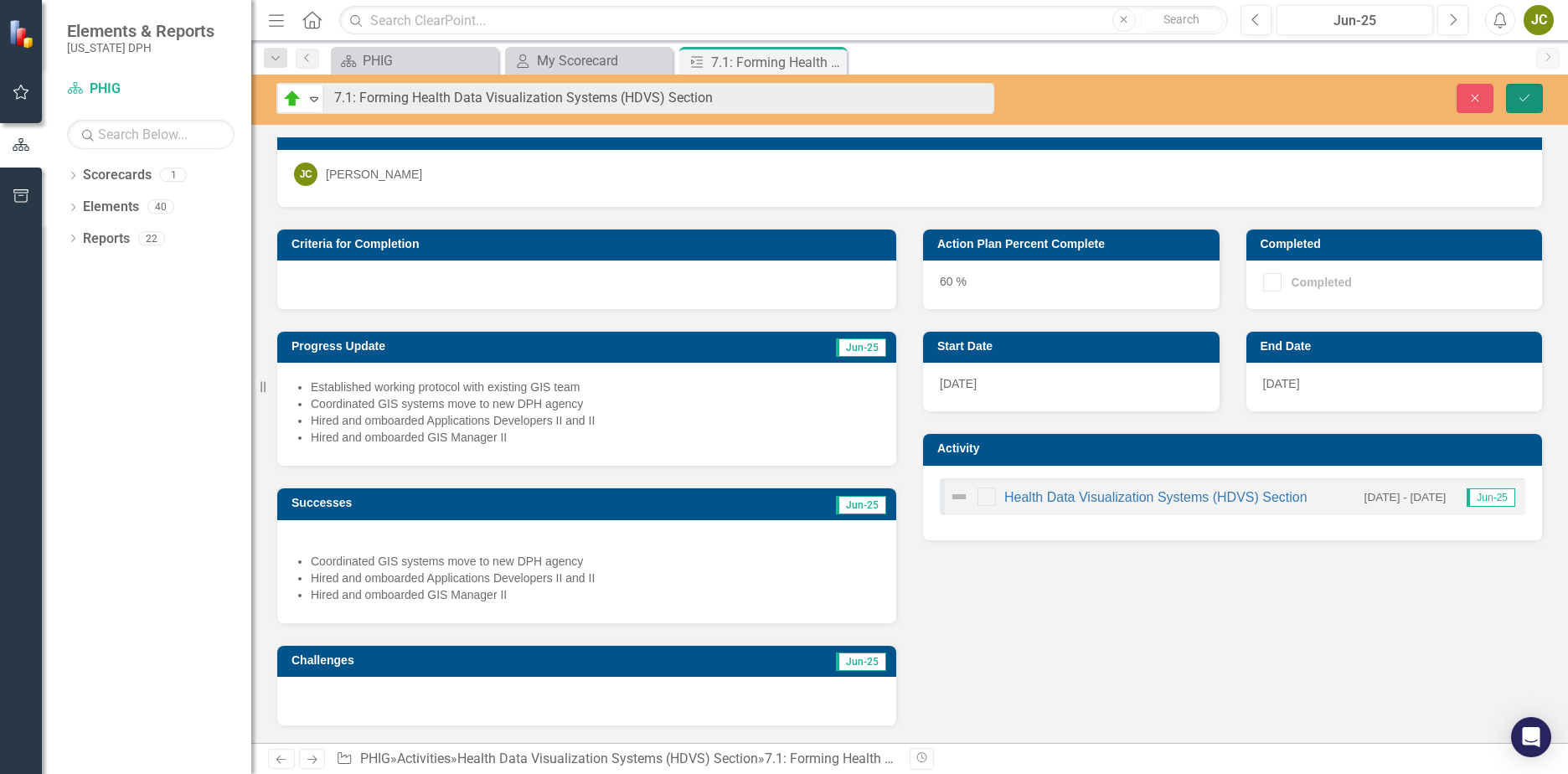
click at [1531, 101] on icon "Save" at bounding box center [1524, 98] width 15 height 12
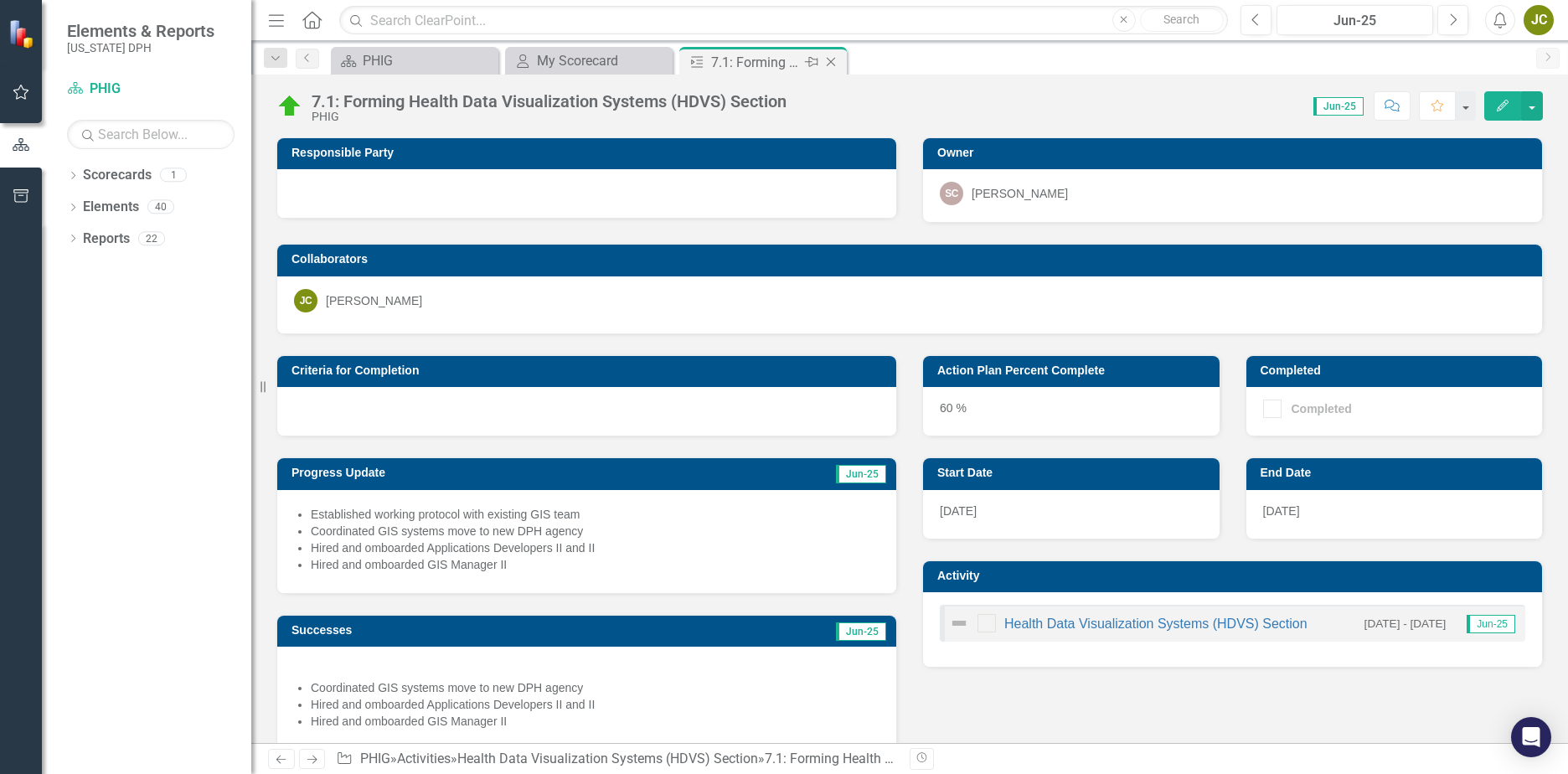
click at [829, 53] on div "Close" at bounding box center [832, 63] width 21 height 21
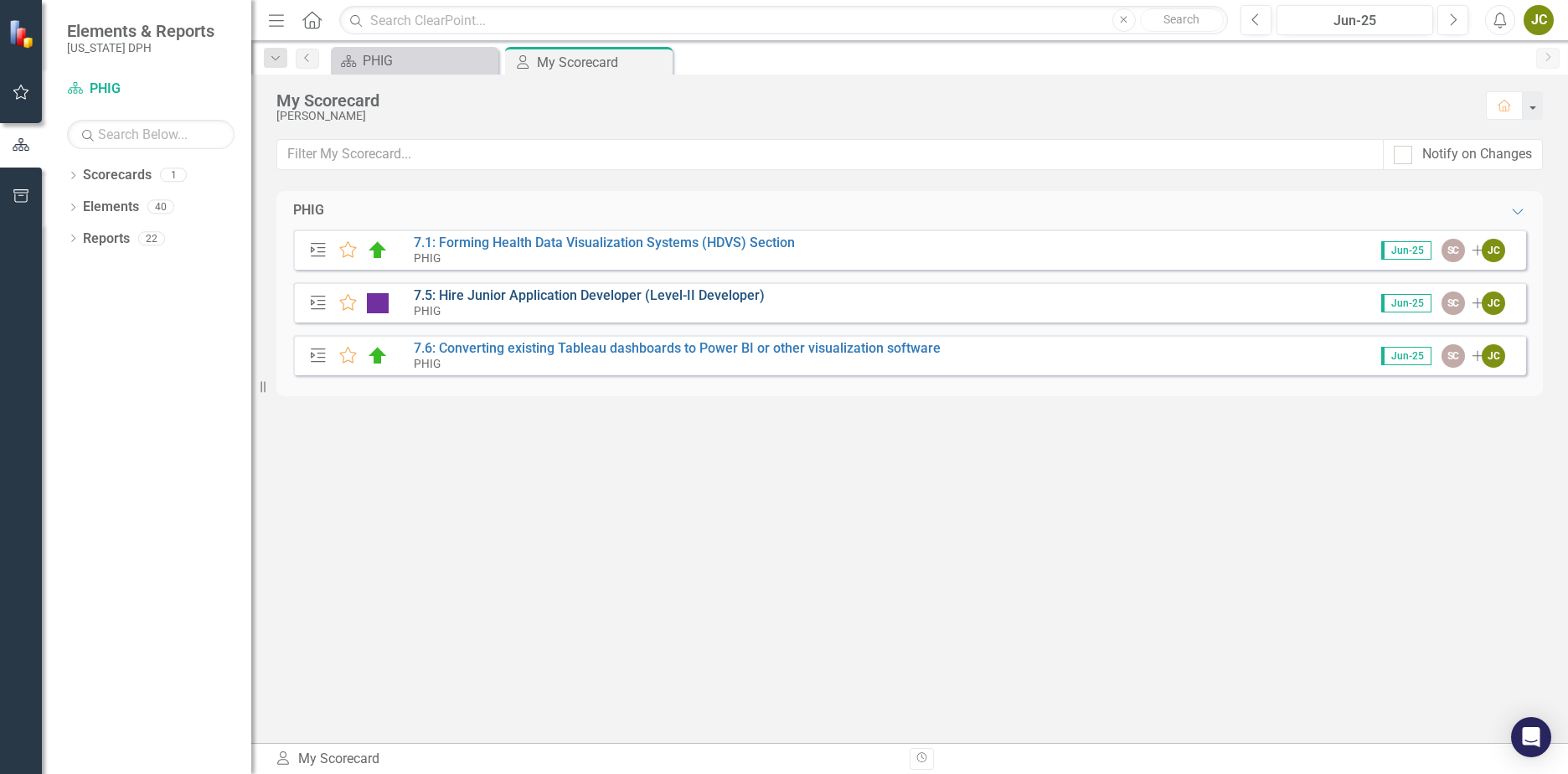
click at [524, 293] on link "7.5: Hire Junior Application Developer (Level-II Developer)" at bounding box center [589, 295] width 351 height 16
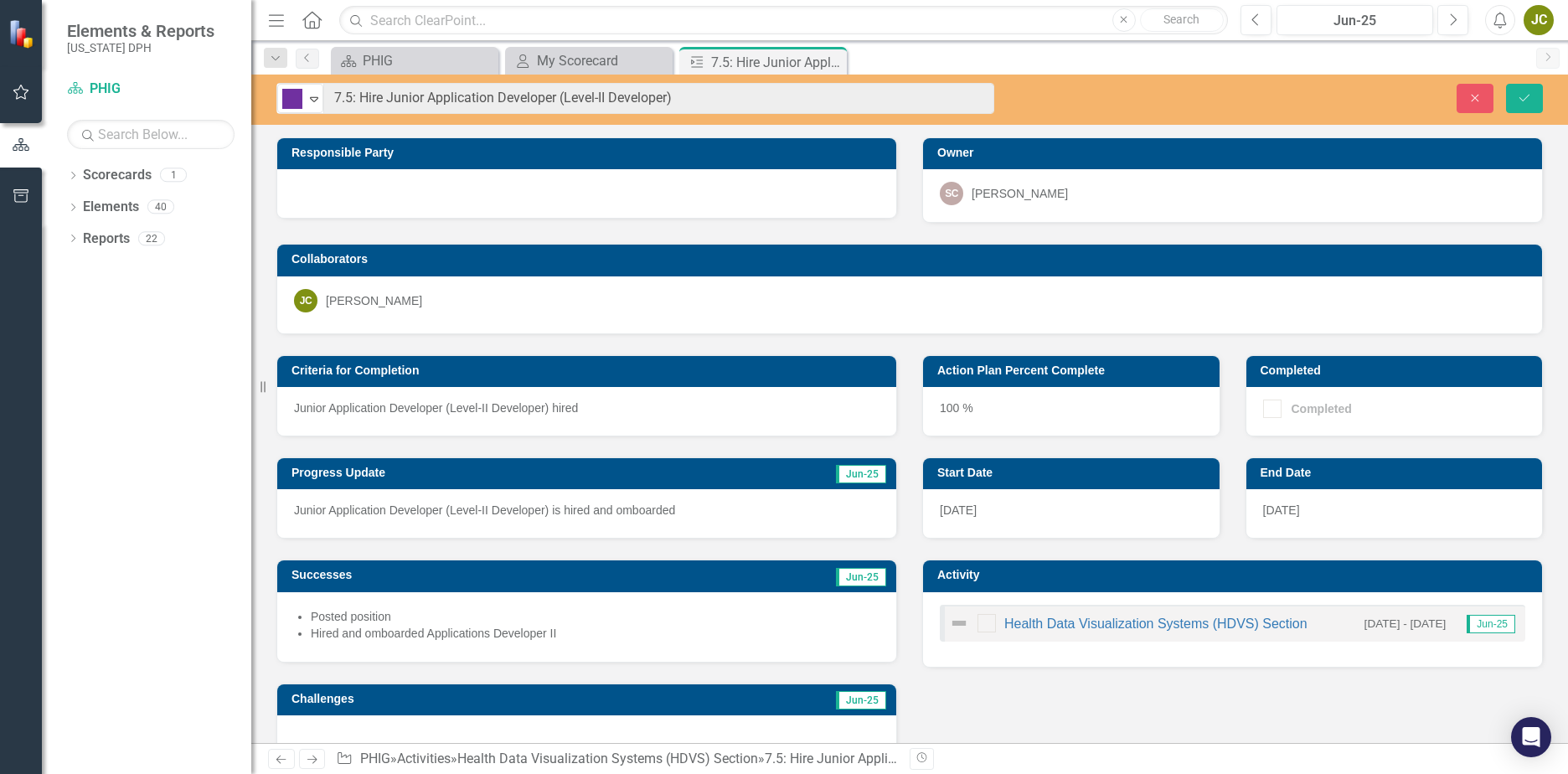
drag, startPoint x: 727, startPoint y: 91, endPoint x: 882, endPoint y: 62, distance: 157.7
click at [882, 56] on div "Scorecard PHIG Close My Scorecard My Scorecard Close Action Plan 7.5: Hire Juni…" at bounding box center [927, 60] width 1200 height 27
click at [1109, 719] on div "Criteria for Completion Junior Application Developer (Level-II Developer) hired…" at bounding box center [910, 550] width 1292 height 431
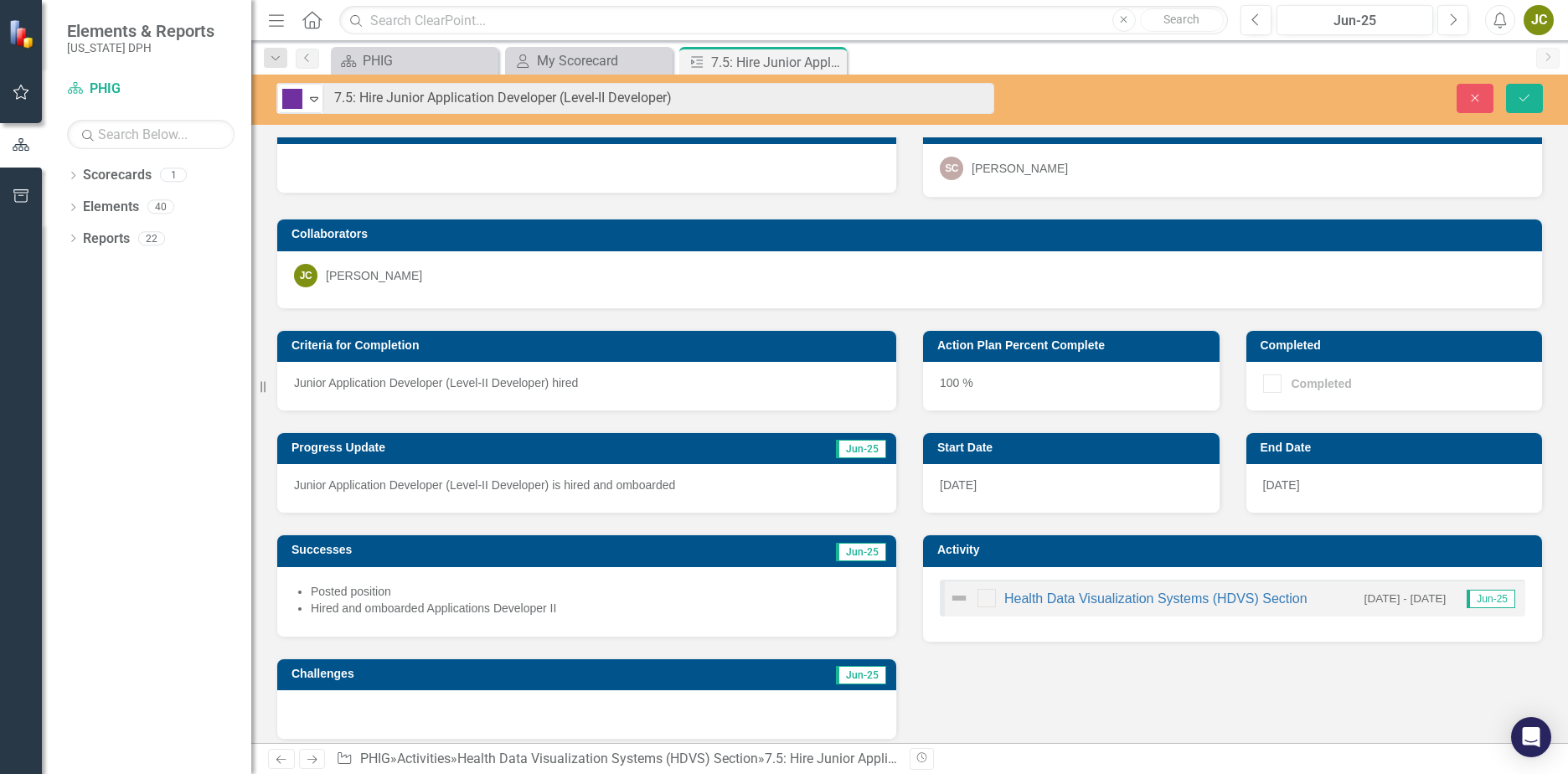
scroll to position [38, 0]
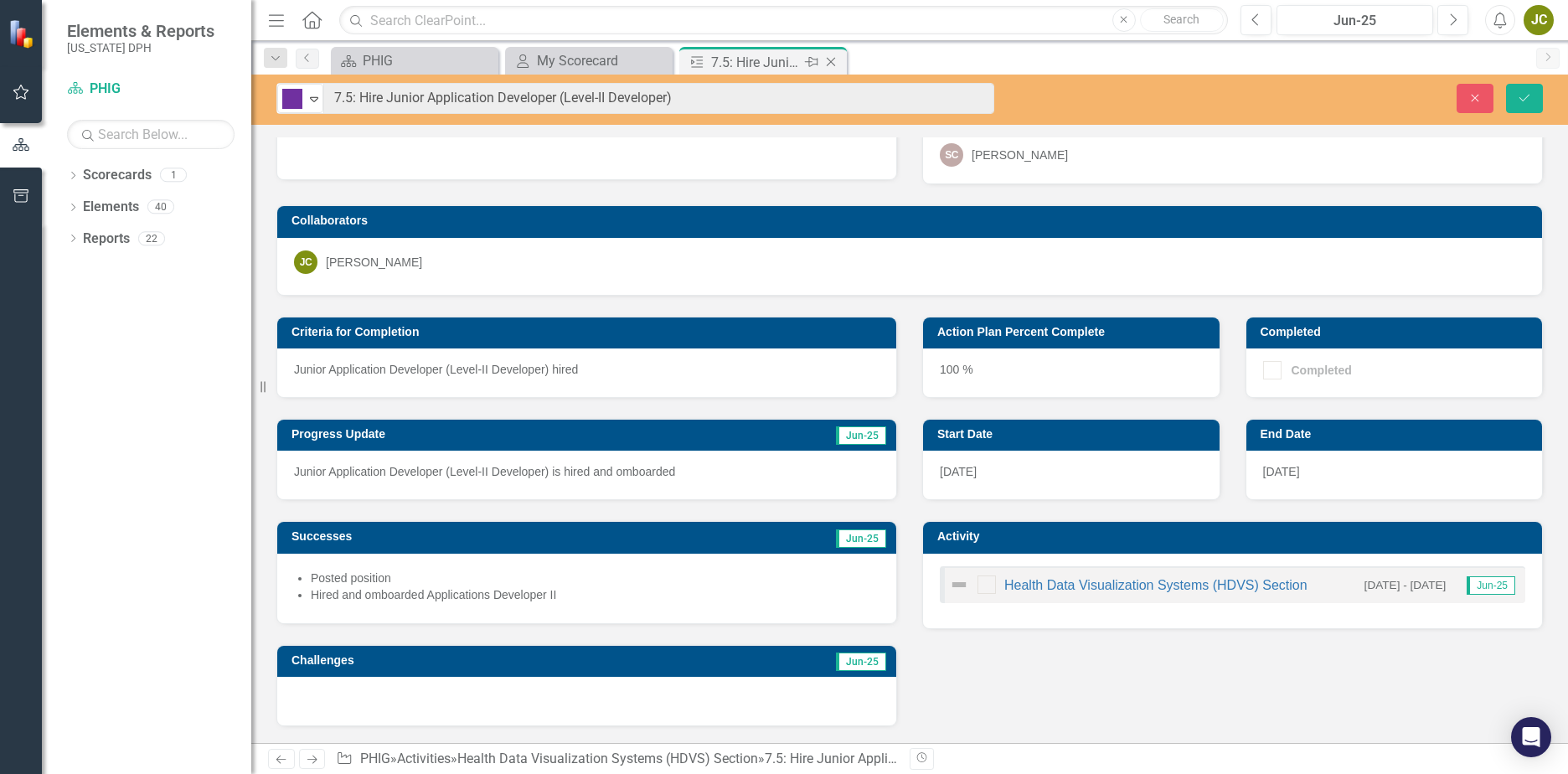
click at [828, 53] on div "Close" at bounding box center [832, 63] width 21 height 21
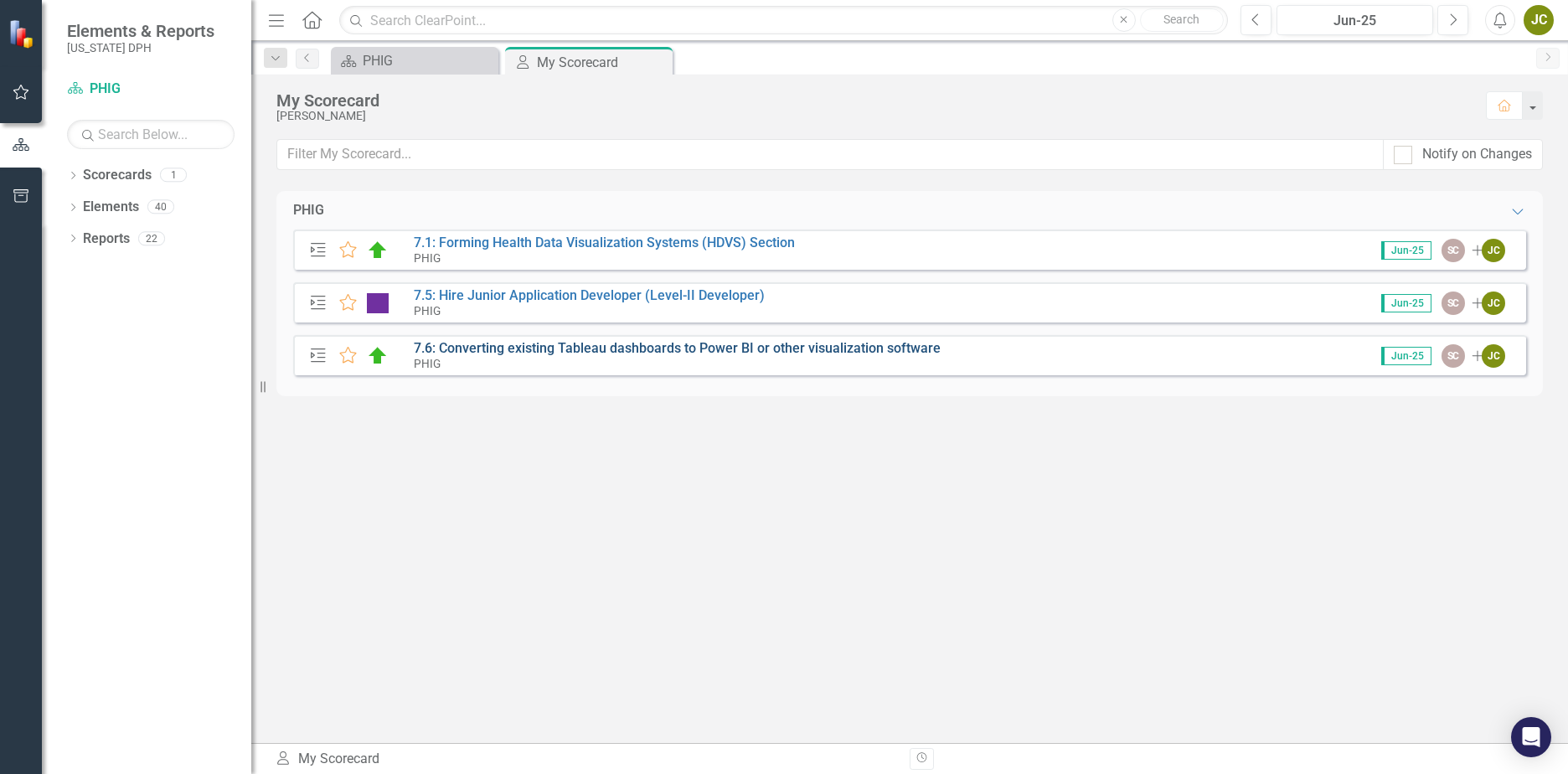
click at [556, 350] on link "7.6: Converting existing Tableau dashboards to Power BI or other visualization …" at bounding box center [677, 347] width 527 height 16
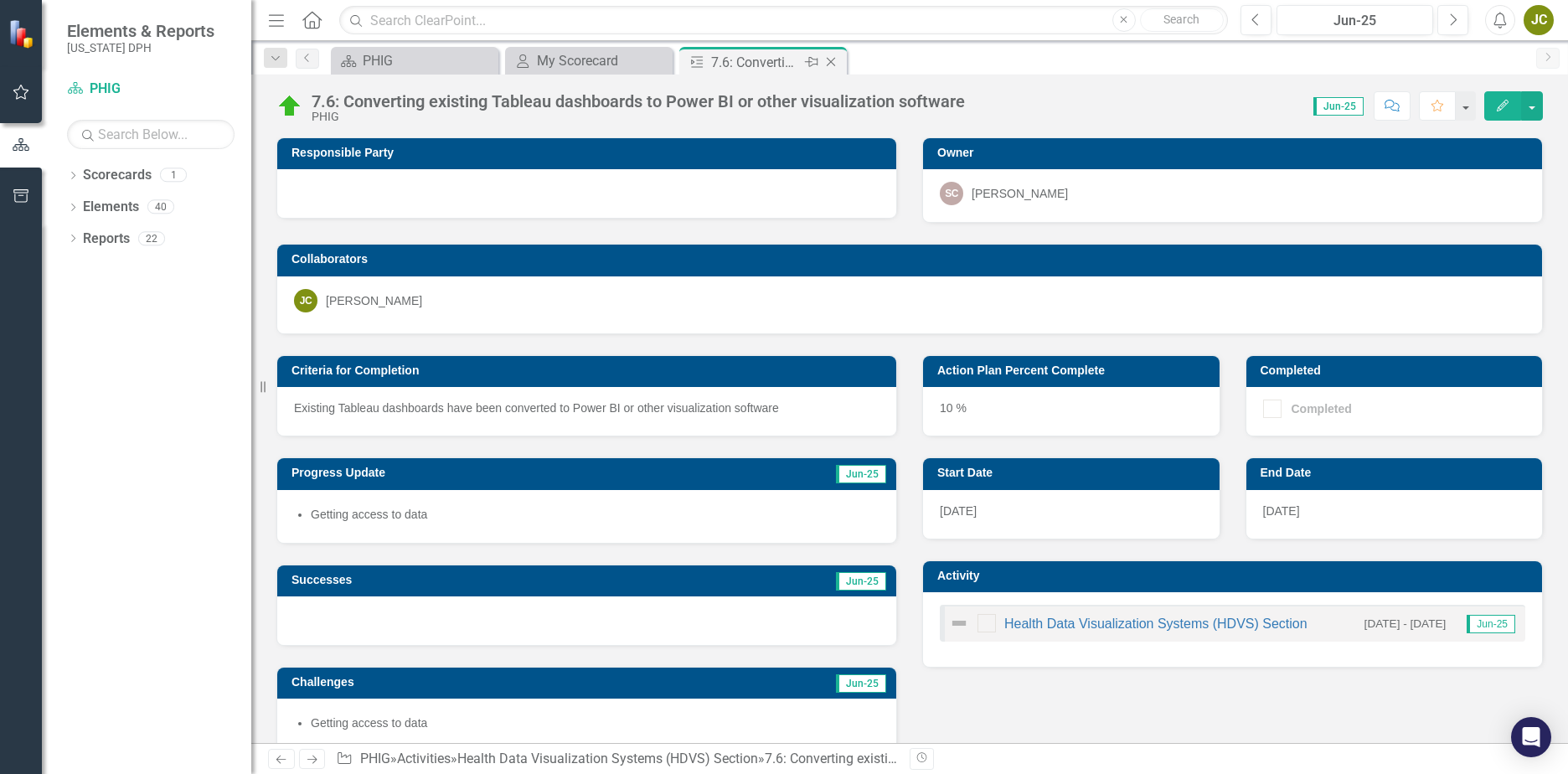
click at [829, 60] on icon "Close" at bounding box center [831, 62] width 17 height 13
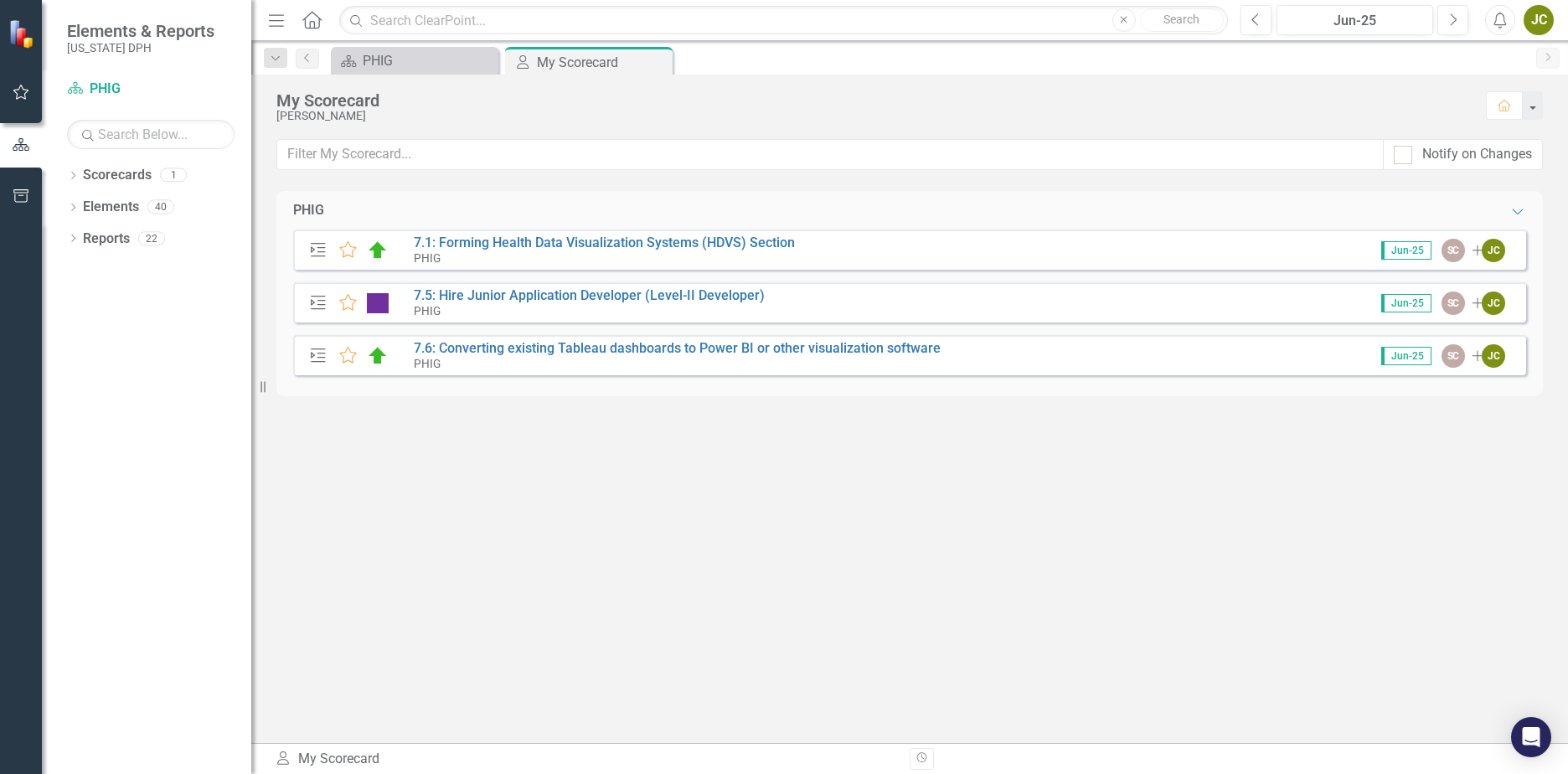
click at [1071, 557] on div "PHIG Expanded Action Plan Favorite 7.1: Forming Health Data Visualization Syste…" at bounding box center [910, 466] width 1266 height 552
click at [819, 466] on div "PHIG Expanded Action Plan Favorite 7.1: Forming Health Data Visualization Syste…" at bounding box center [910, 466] width 1266 height 552
click at [968, 551] on div "PHIG Expanded Action Plan Favorite 7.1: Forming Health Data Visualization Syste…" at bounding box center [910, 466] width 1266 height 552
